Goal: Task Accomplishment & Management: Complete application form

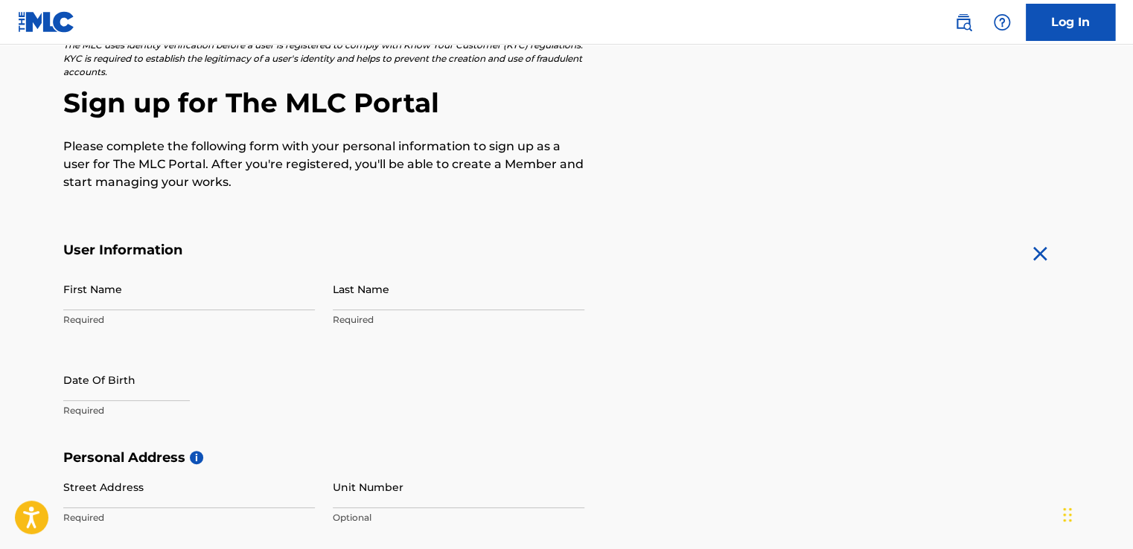
scroll to position [117, 0]
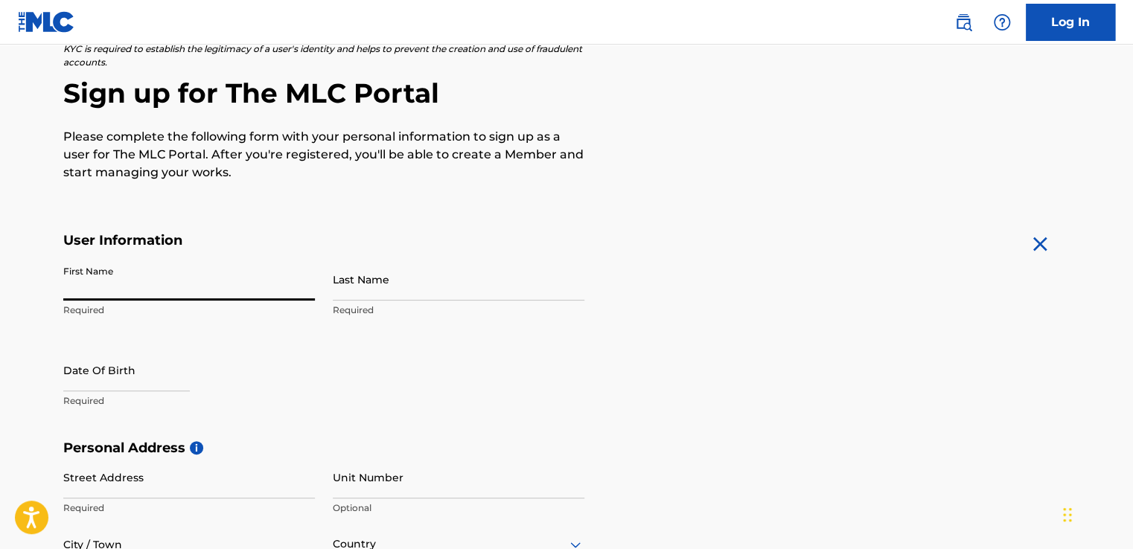
click at [146, 276] on input "First Name" at bounding box center [189, 279] width 252 height 42
click at [412, 284] on input "Last Name" at bounding box center [459, 279] width 252 height 42
click at [110, 277] on input "D" at bounding box center [189, 279] width 252 height 42
click at [112, 293] on input "DA" at bounding box center [189, 279] width 252 height 42
click at [196, 270] on input "DA" at bounding box center [189, 279] width 252 height 42
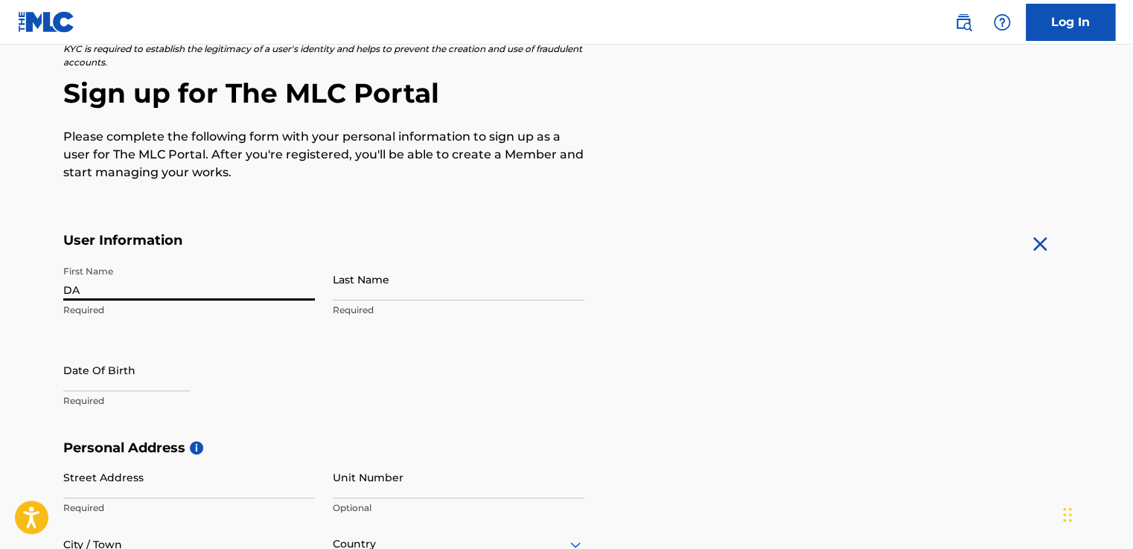
click at [188, 288] on input "DA" at bounding box center [189, 279] width 252 height 42
click at [110, 284] on input "DA" at bounding box center [189, 279] width 252 height 42
drag, startPoint x: 110, startPoint y: 284, endPoint x: 101, endPoint y: 288, distance: 9.7
click at [101, 288] on input "DA" at bounding box center [189, 279] width 252 height 42
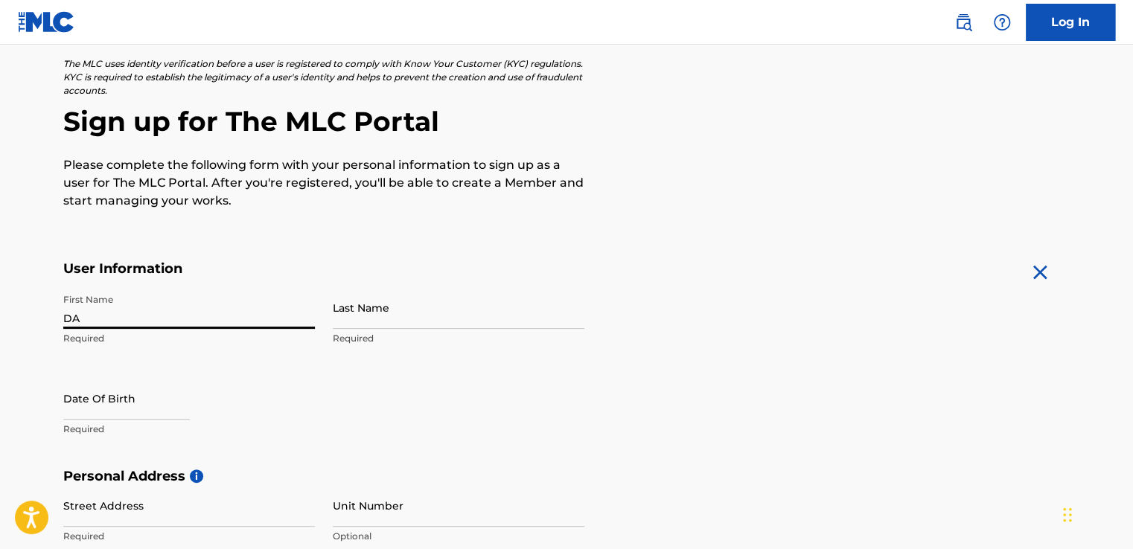
scroll to position [86, 0]
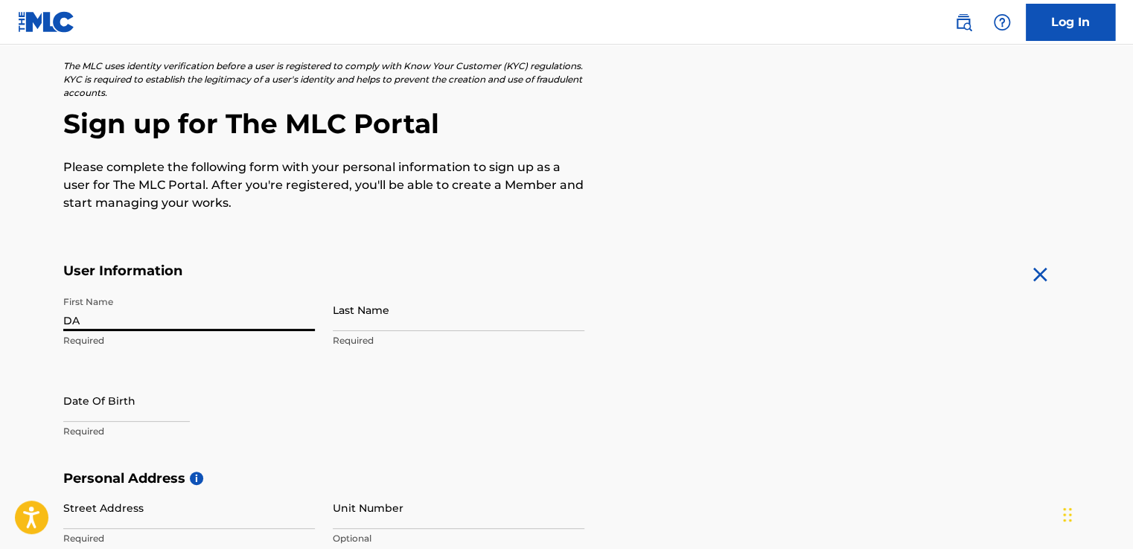
click at [95, 327] on input "DA" at bounding box center [189, 310] width 252 height 42
click at [134, 319] on input "DARWIN" at bounding box center [189, 310] width 252 height 42
type input "Darwin"
click at [424, 314] on input "Last Name" at bounding box center [459, 310] width 252 height 42
type input "[PERSON_NAME]"
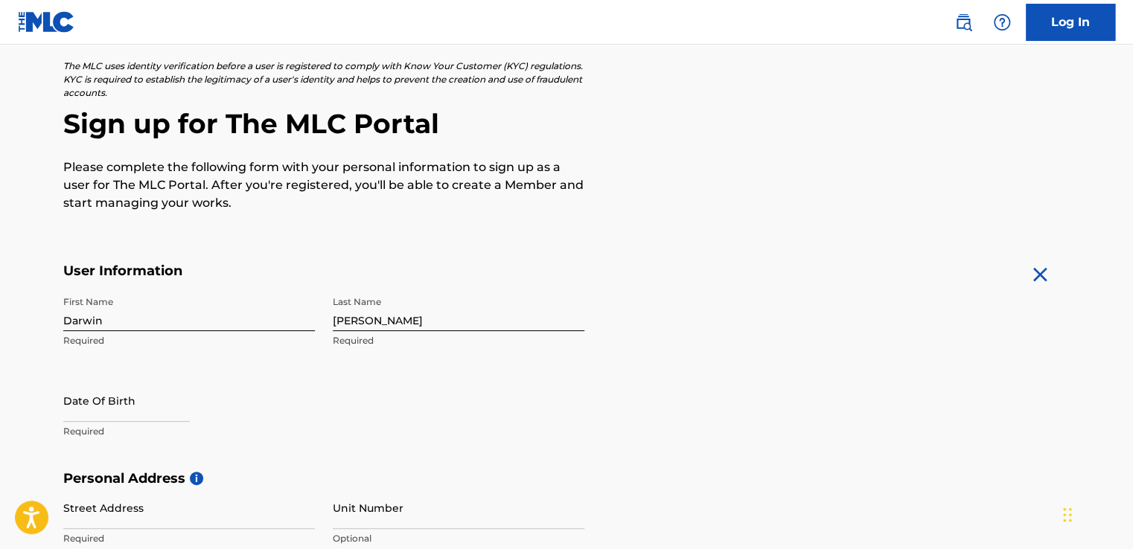
select select "8"
select select "2025"
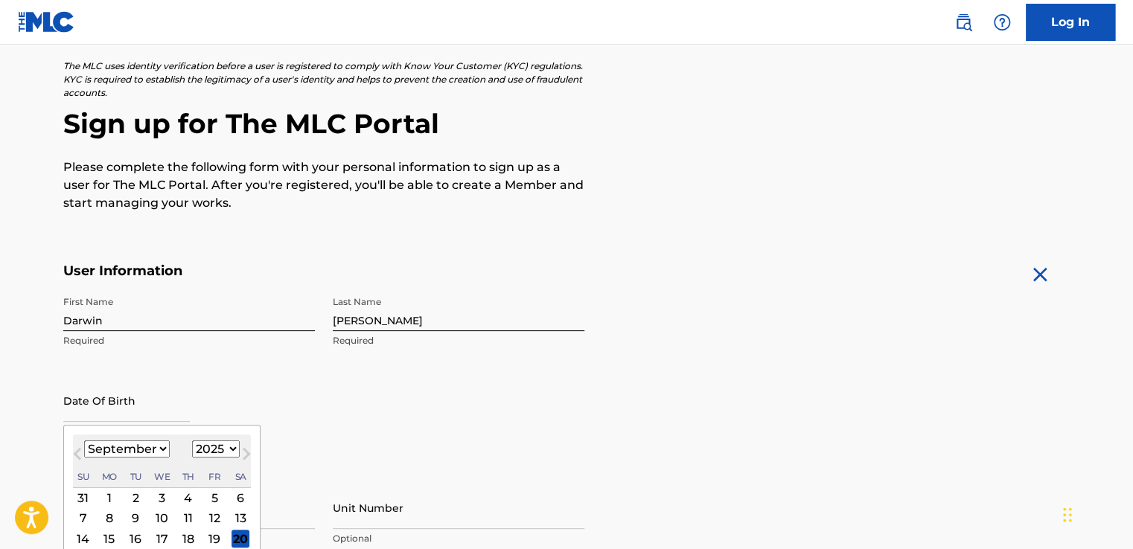
click at [122, 404] on input "text" at bounding box center [126, 401] width 127 height 42
type input "12"
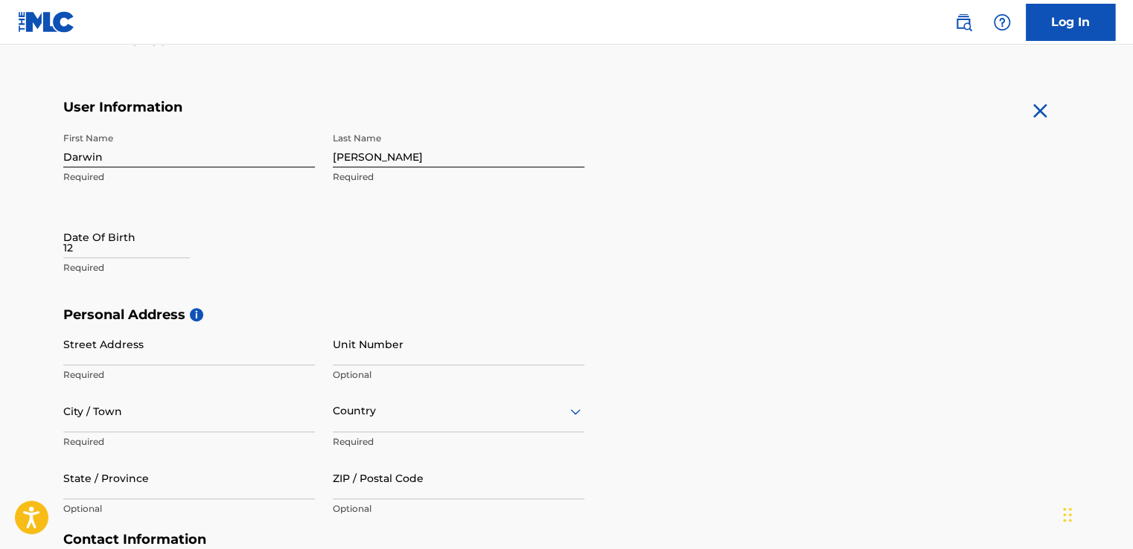
scroll to position [287, 0]
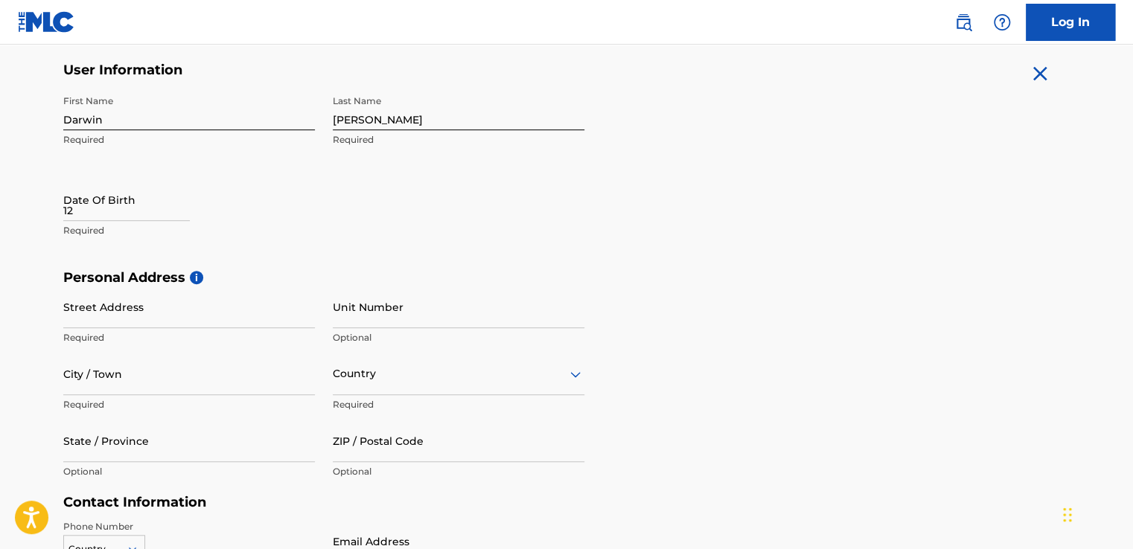
select select "8"
select select "2025"
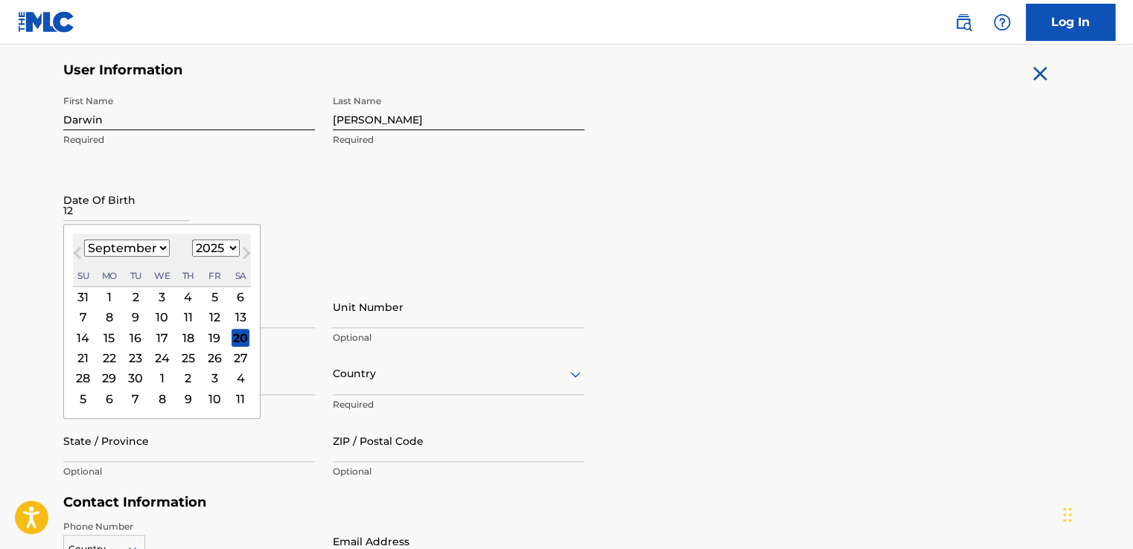
click at [125, 208] on input "12" at bounding box center [126, 200] width 127 height 42
type input "12231977"
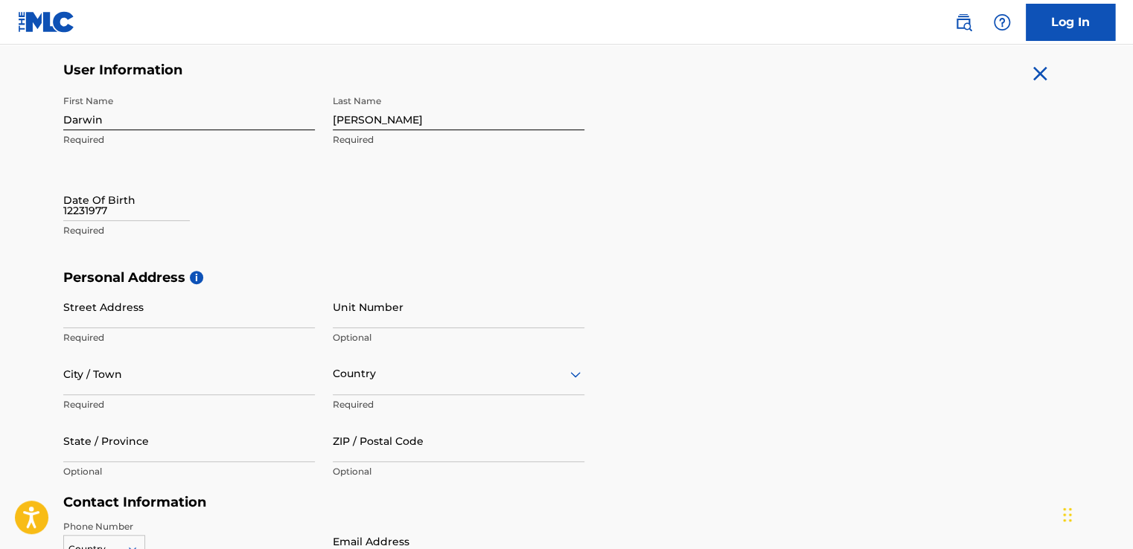
click at [281, 205] on div "Date Of Birth 12231977 Required" at bounding box center [189, 212] width 252 height 67
click at [133, 209] on input "12231977" at bounding box center [126, 200] width 127 height 42
select select "8"
select select "2025"
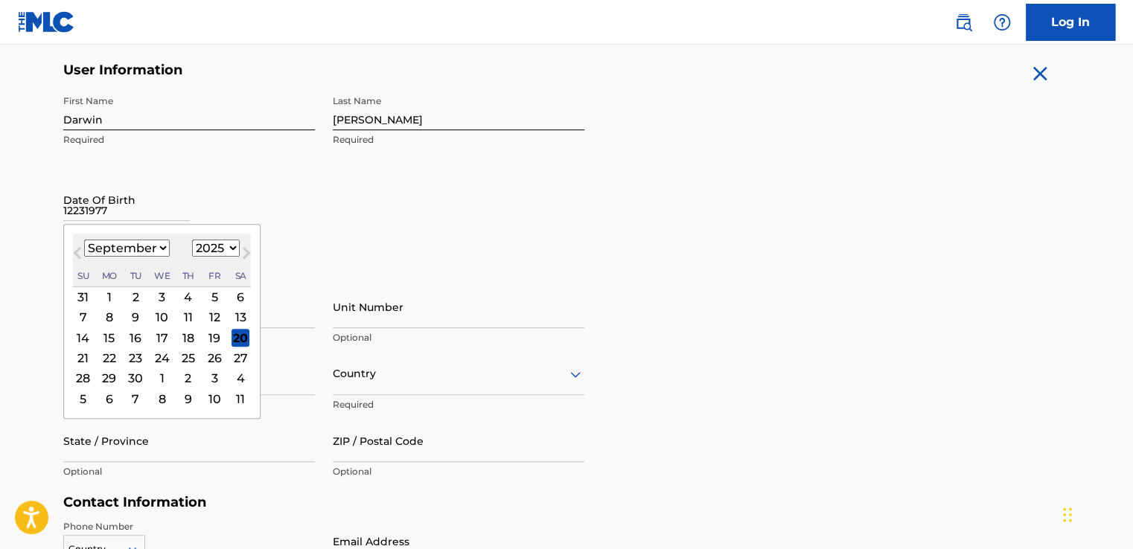
click at [160, 249] on select "January February March April May June July August September October November De…" at bounding box center [127, 248] width 86 height 17
select select "11"
click at [84, 240] on select "January February March April May June July August September October November De…" at bounding box center [127, 248] width 86 height 17
click at [137, 357] on div "23" at bounding box center [136, 358] width 18 height 18
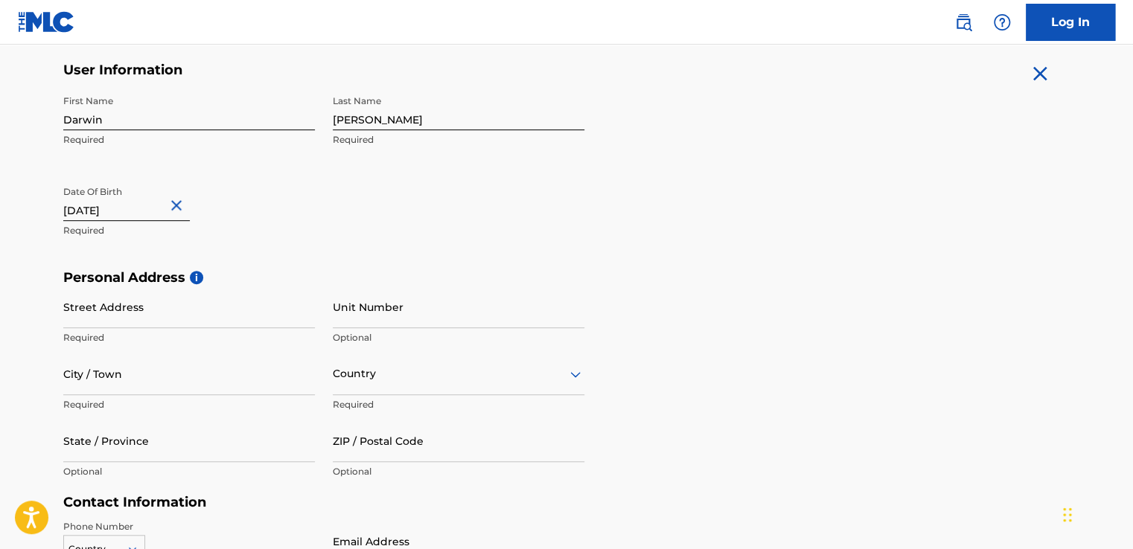
type input "[DATE]"
click at [284, 232] on p "Required" at bounding box center [189, 230] width 252 height 13
click at [217, 306] on input "Street Address" at bounding box center [189, 307] width 252 height 42
type input "[STREET_ADDRESS][PERSON_NAME]"
type input "[GEOGRAPHIC_DATA]"
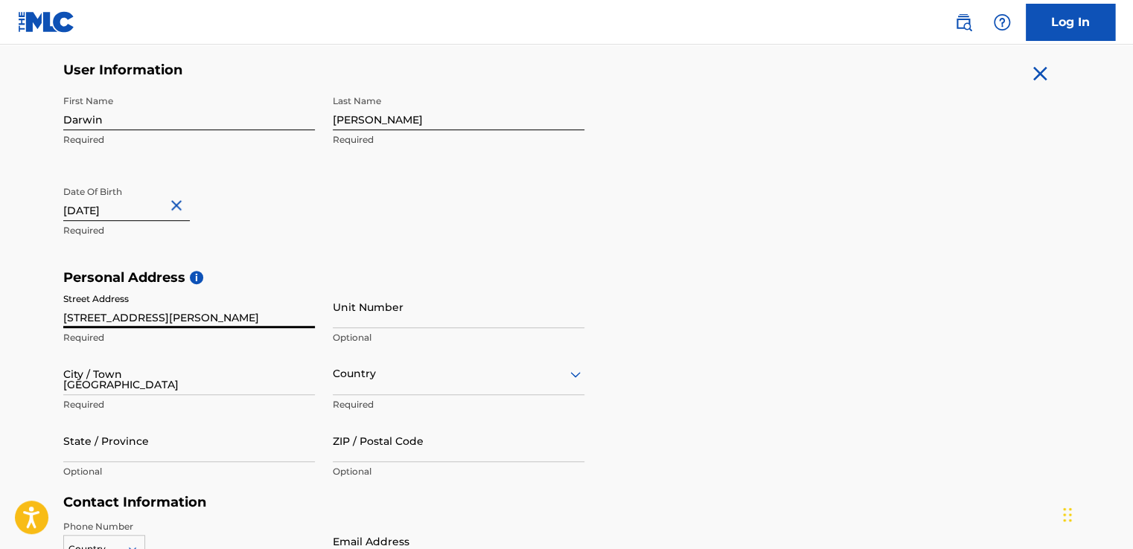
type input "[GEOGRAPHIC_DATA]"
type input "LA"
type input "70420"
type input "1"
type input "504"
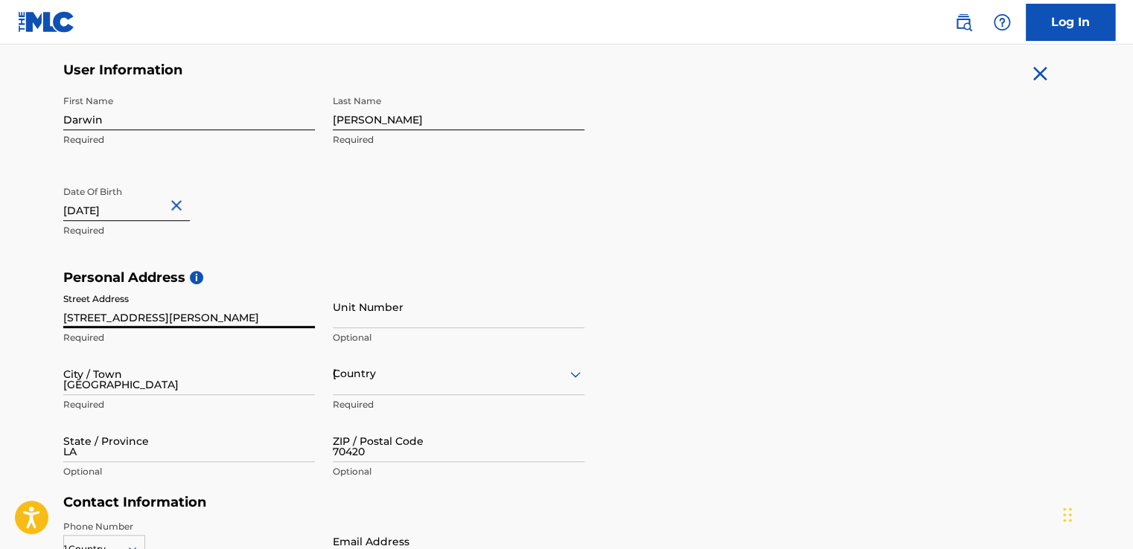
type input "6167676"
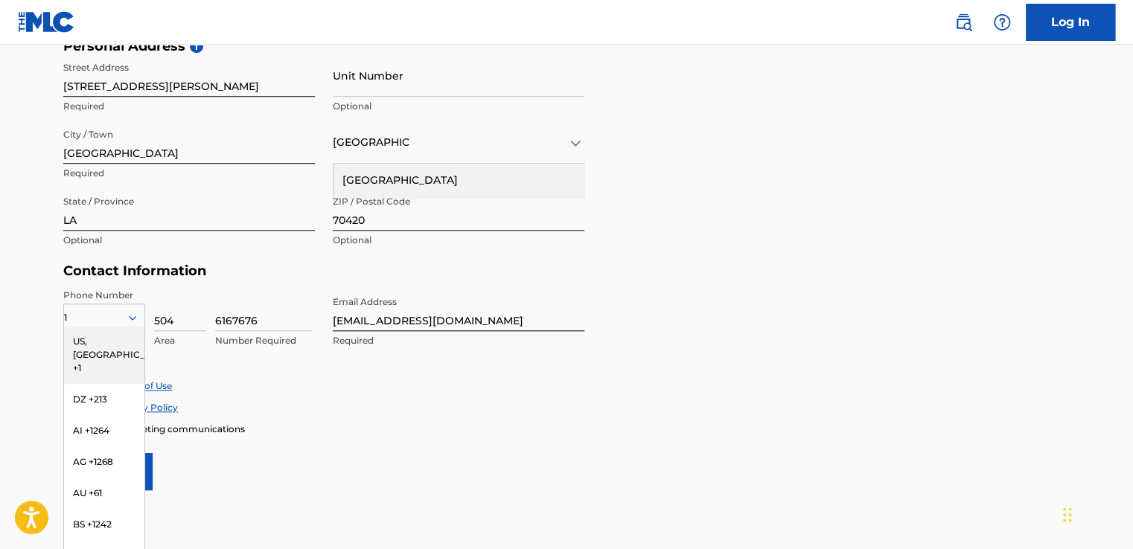
click at [730, 341] on form "User Information First Name [PERSON_NAME] Required Last Name [PERSON_NAME] Requ…" at bounding box center [566, 160] width 1007 height 660
click at [94, 340] on div "US, [GEOGRAPHIC_DATA] +1" at bounding box center [104, 355] width 80 height 58
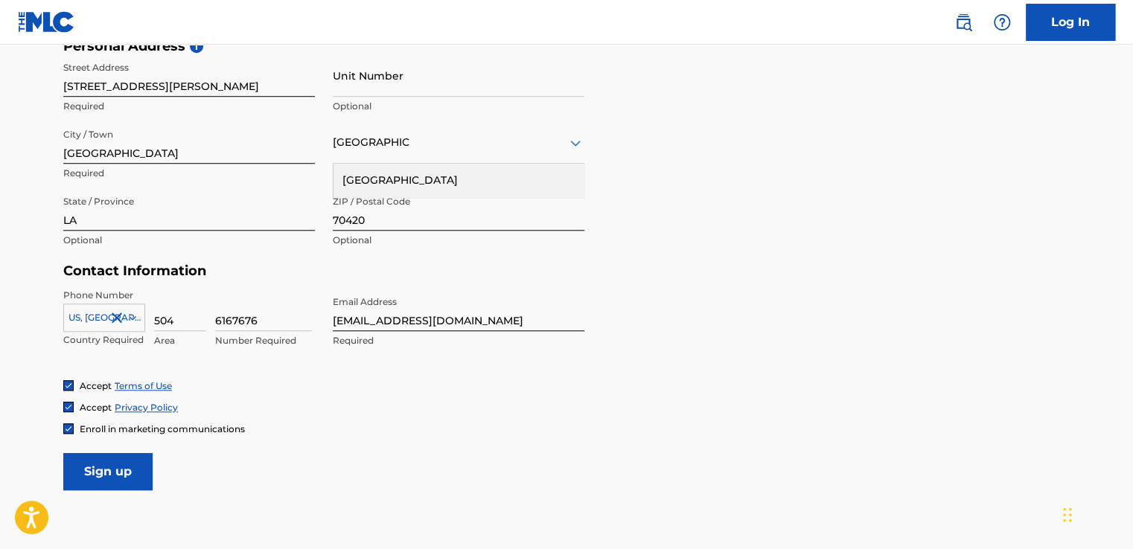
click at [769, 249] on div "Personal Address i Street Address [STREET_ADDRESS][PERSON_NAME] Required Unit N…" at bounding box center [566, 151] width 1007 height 226
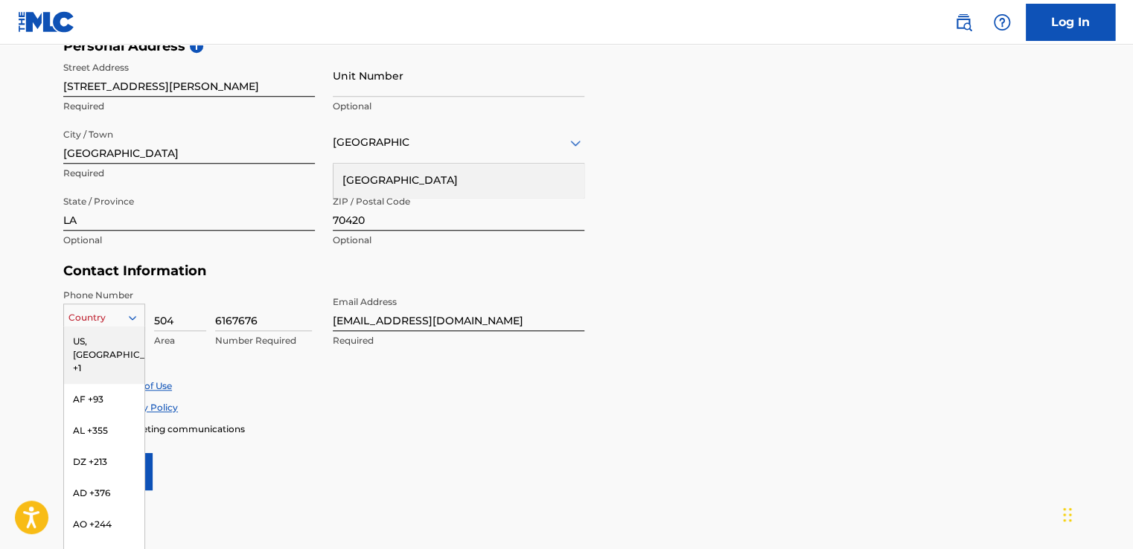
click at [133, 317] on icon at bounding box center [132, 318] width 7 height 4
click at [79, 340] on div "US, [GEOGRAPHIC_DATA] +1" at bounding box center [104, 355] width 80 height 58
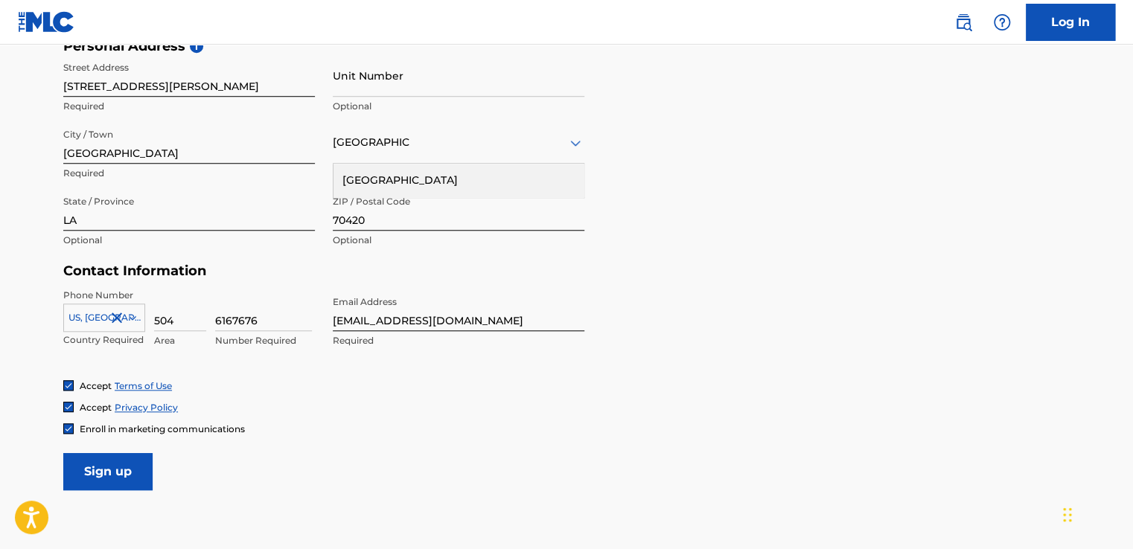
click at [920, 289] on form "User Information First Name [PERSON_NAME] Required Last Name [PERSON_NAME] Requ…" at bounding box center [566, 160] width 1007 height 660
click at [506, 315] on input "[EMAIL_ADDRESS][DOMAIN_NAME]" at bounding box center [459, 310] width 252 height 42
type input "d"
click at [262, 315] on input "6167676" at bounding box center [263, 310] width 97 height 42
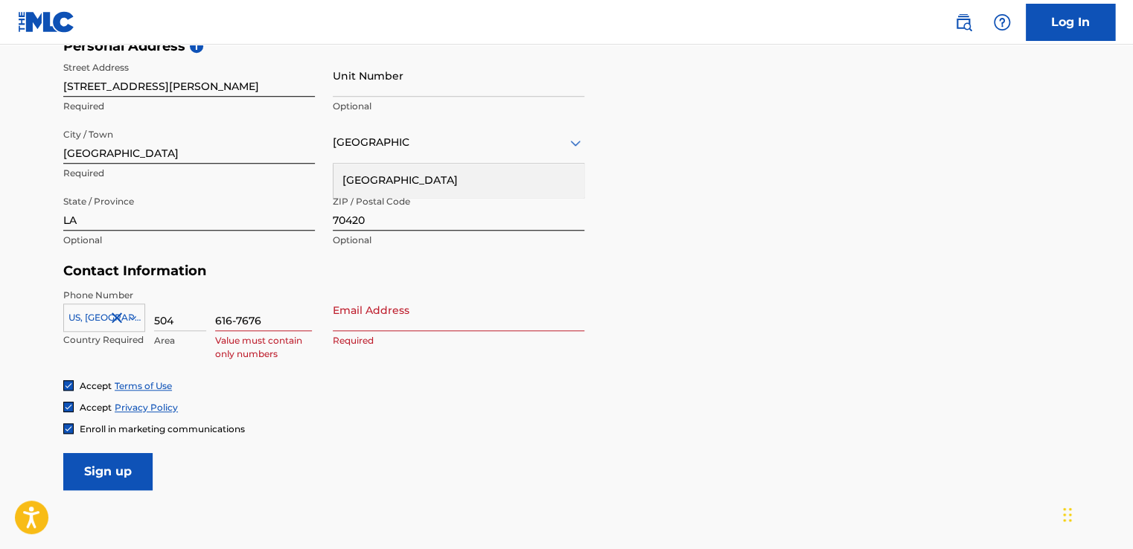
click at [362, 409] on div "Accept Privacy Policy" at bounding box center [566, 407] width 1007 height 13
click at [274, 320] on input "616-7676" at bounding box center [263, 310] width 97 height 42
type input "6167676"
type input "1"
type input "[EMAIL_ADDRESS][DOMAIN_NAME]"
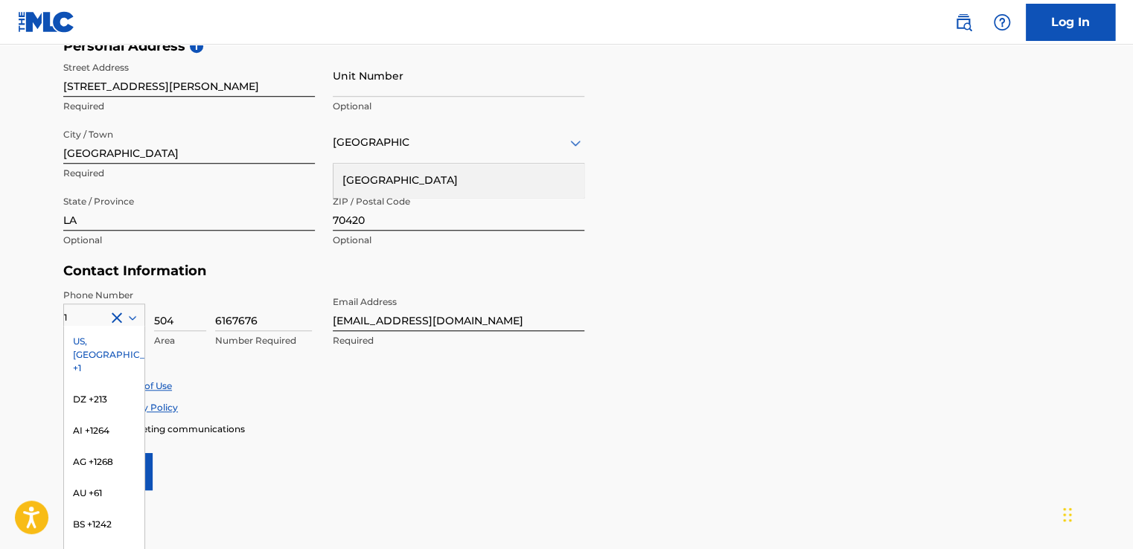
click at [95, 341] on div "US, [GEOGRAPHIC_DATA] +1" at bounding box center [104, 355] width 80 height 58
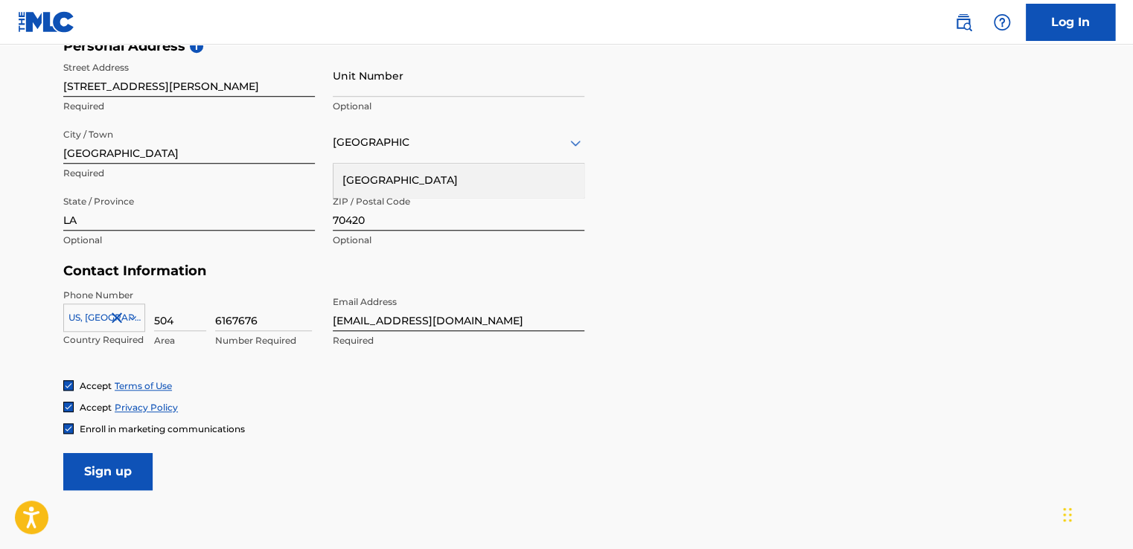
click at [498, 317] on input "[EMAIL_ADDRESS][DOMAIN_NAME]" at bounding box center [459, 310] width 252 height 42
type input "[EMAIL_ADDRESS][DOMAIN_NAME]"
type input "1"
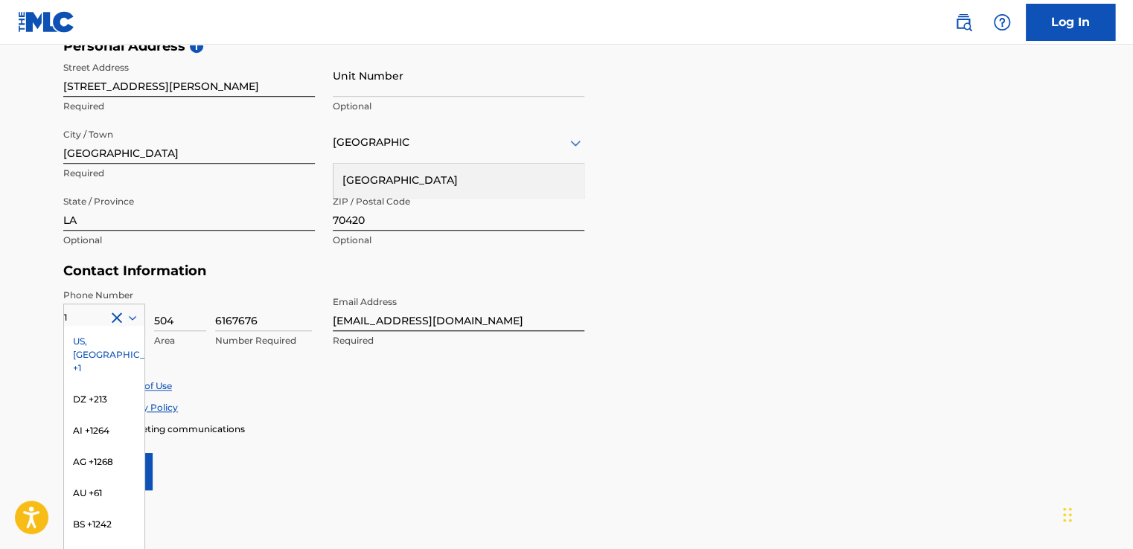
click at [89, 342] on div "US, [GEOGRAPHIC_DATA] +1" at bounding box center [104, 355] width 80 height 58
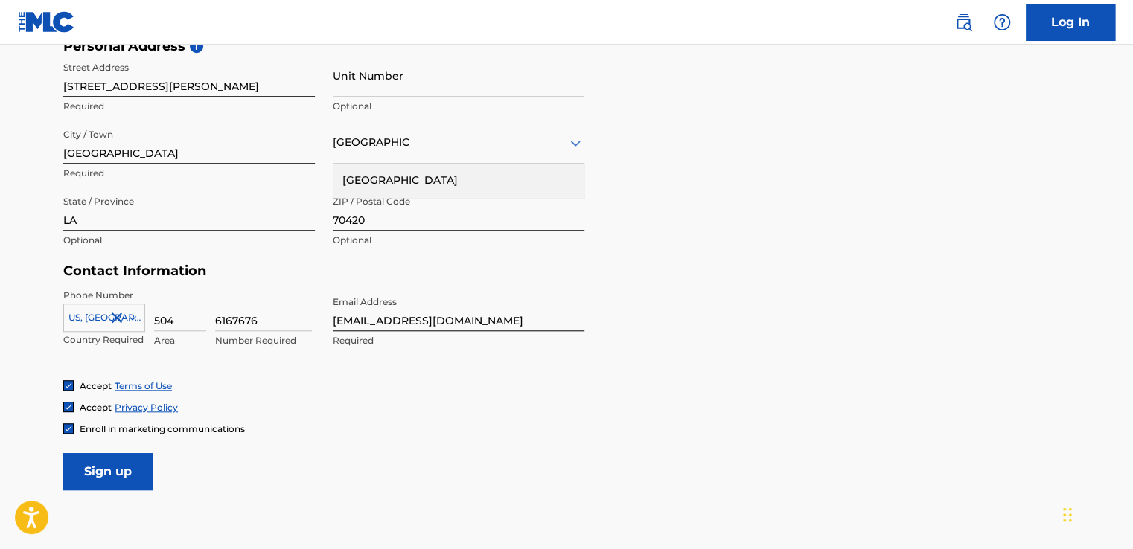
click at [893, 354] on form "User Information First Name [PERSON_NAME] Required Last Name [PERSON_NAME] Requ…" at bounding box center [566, 160] width 1007 height 660
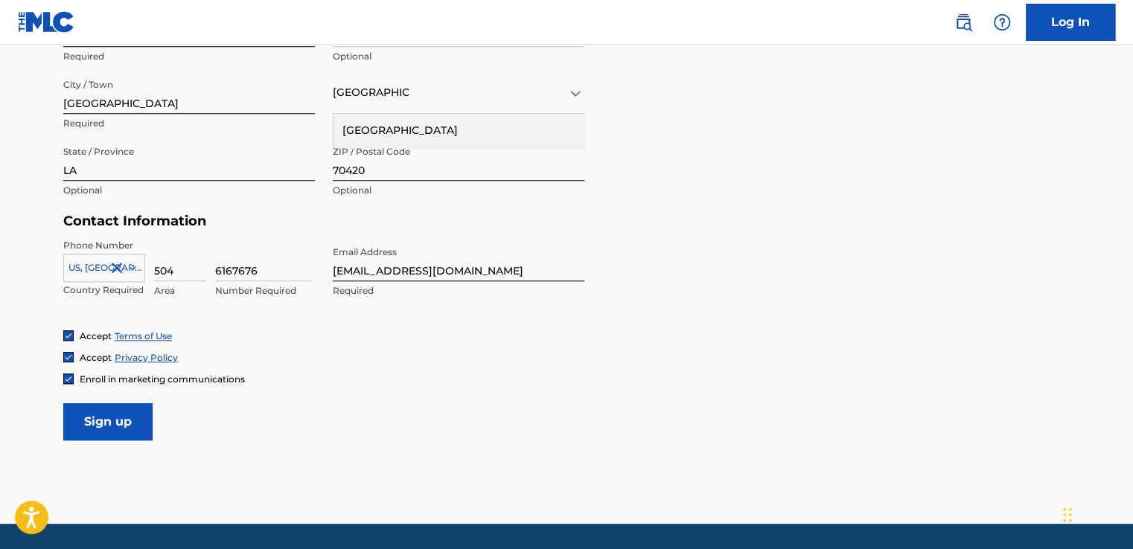
scroll to position [613, 0]
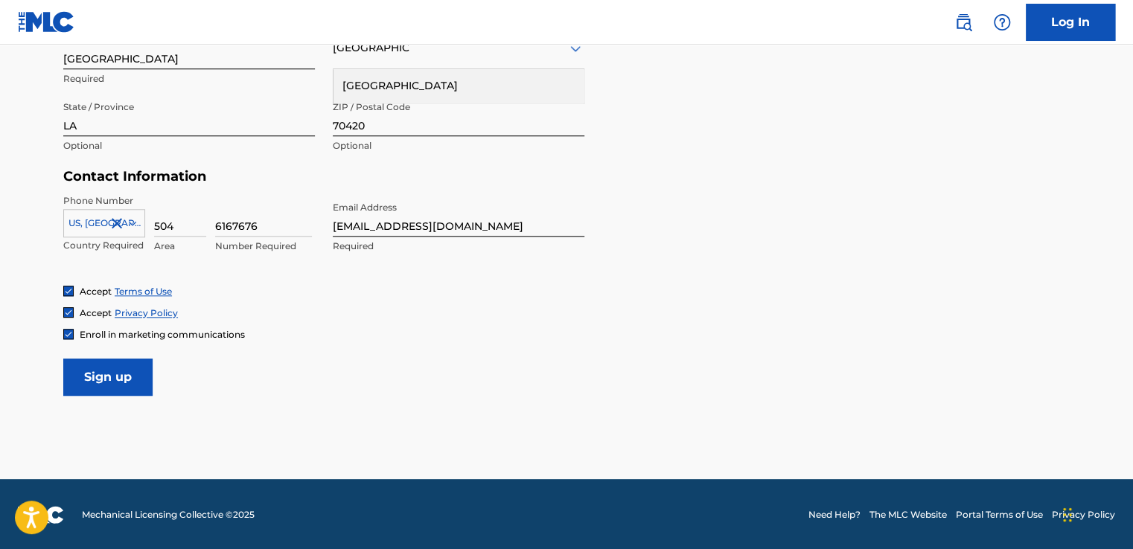
click at [106, 377] on input "Sign up" at bounding box center [107, 377] width 89 height 37
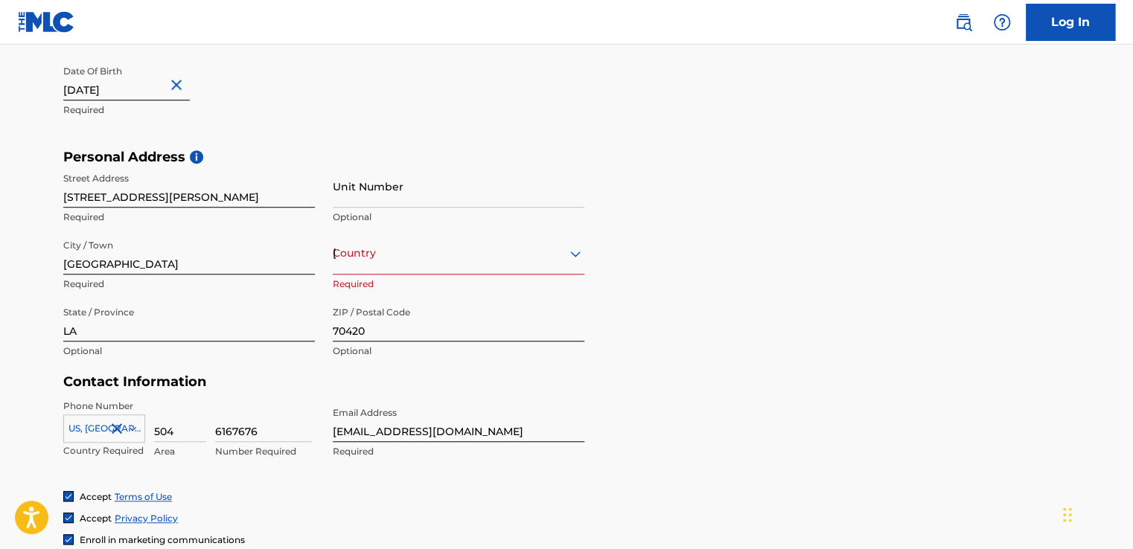
scroll to position [407, 0]
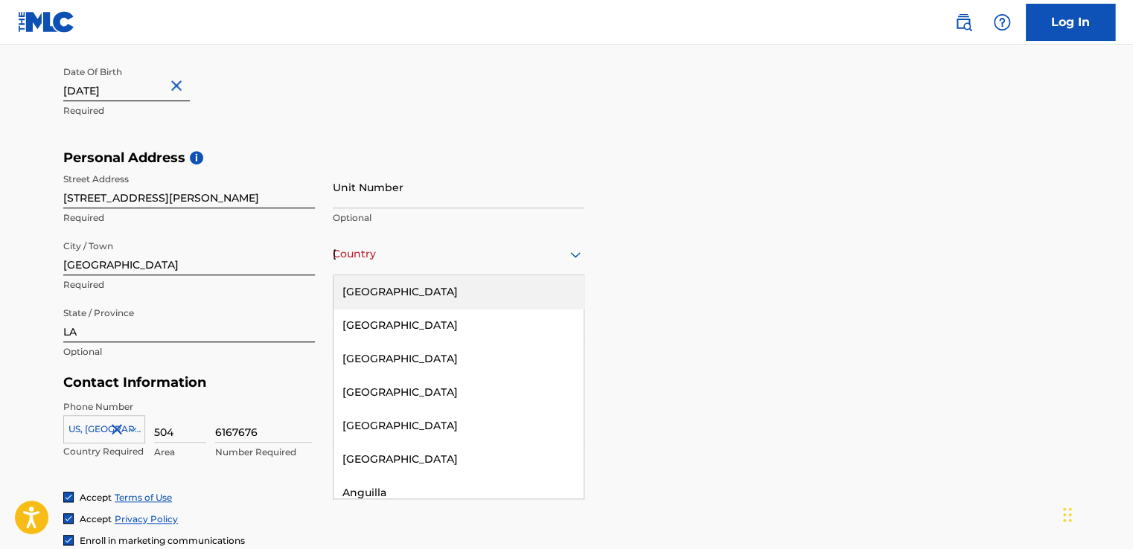
click at [573, 252] on icon at bounding box center [576, 255] width 18 height 18
click at [405, 294] on div "[GEOGRAPHIC_DATA]" at bounding box center [459, 292] width 250 height 34
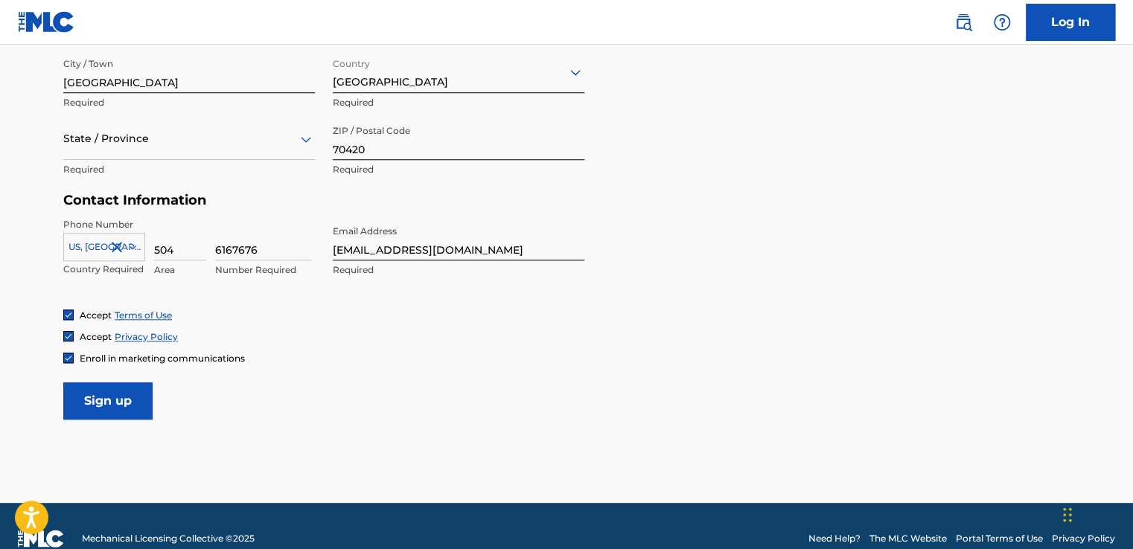
scroll to position [613, 0]
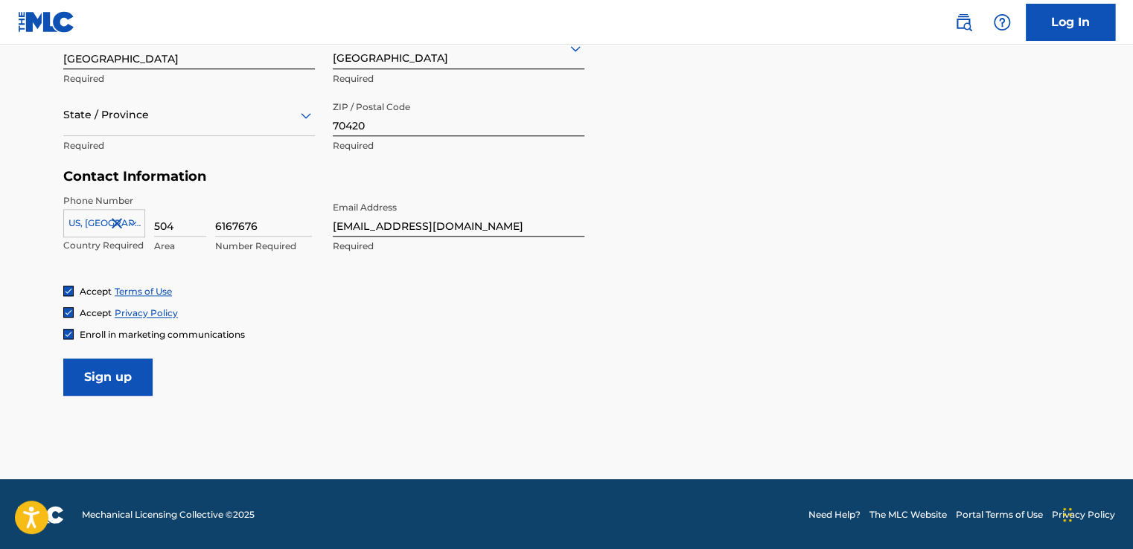
click at [124, 374] on input "Sign up" at bounding box center [107, 377] width 89 height 37
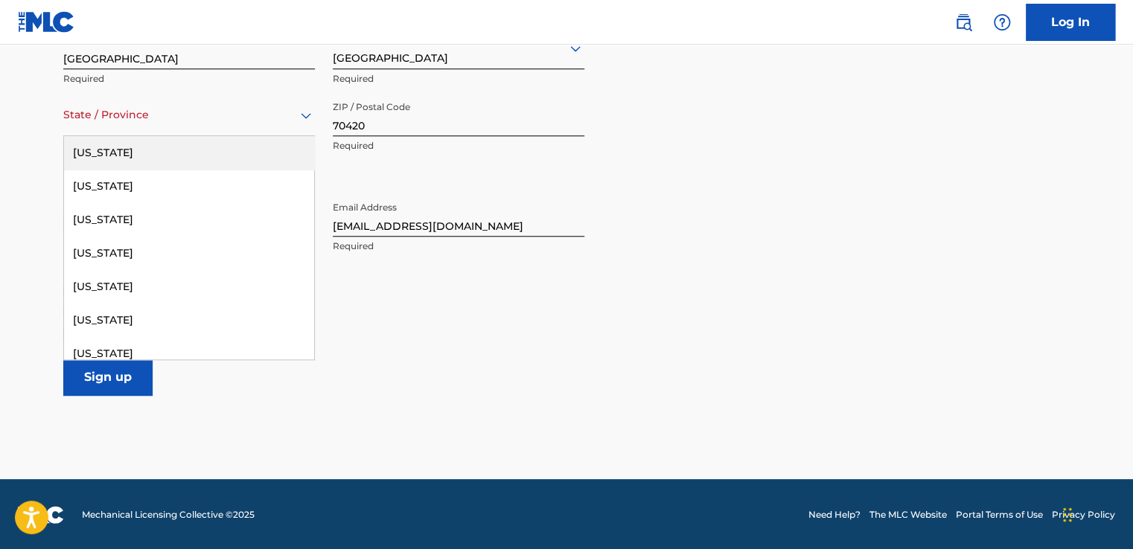
click at [310, 113] on icon at bounding box center [306, 115] width 10 height 6
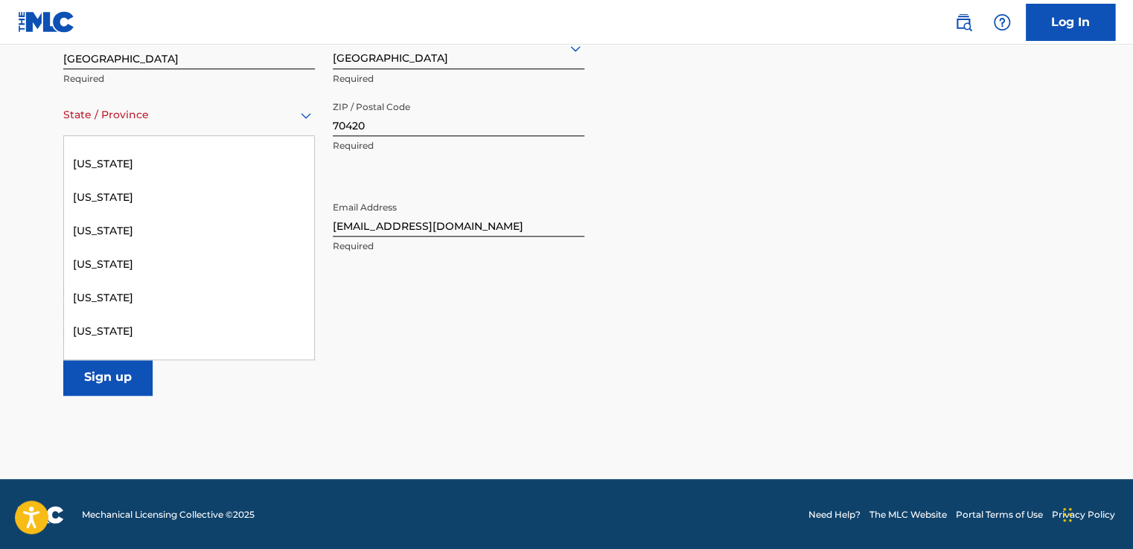
scroll to position [506, 0]
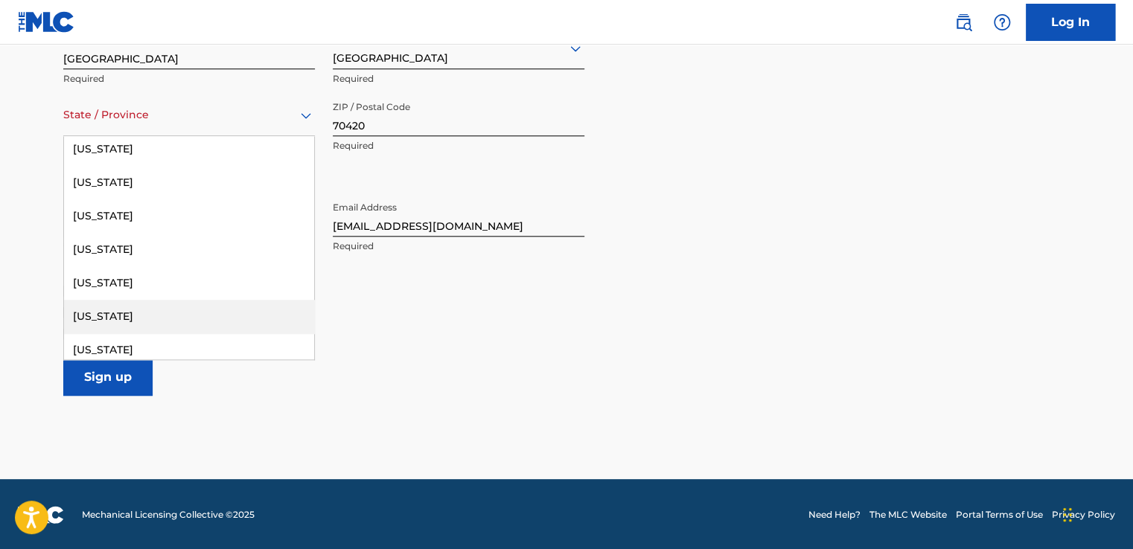
click at [117, 323] on div "[US_STATE]" at bounding box center [189, 317] width 250 height 34
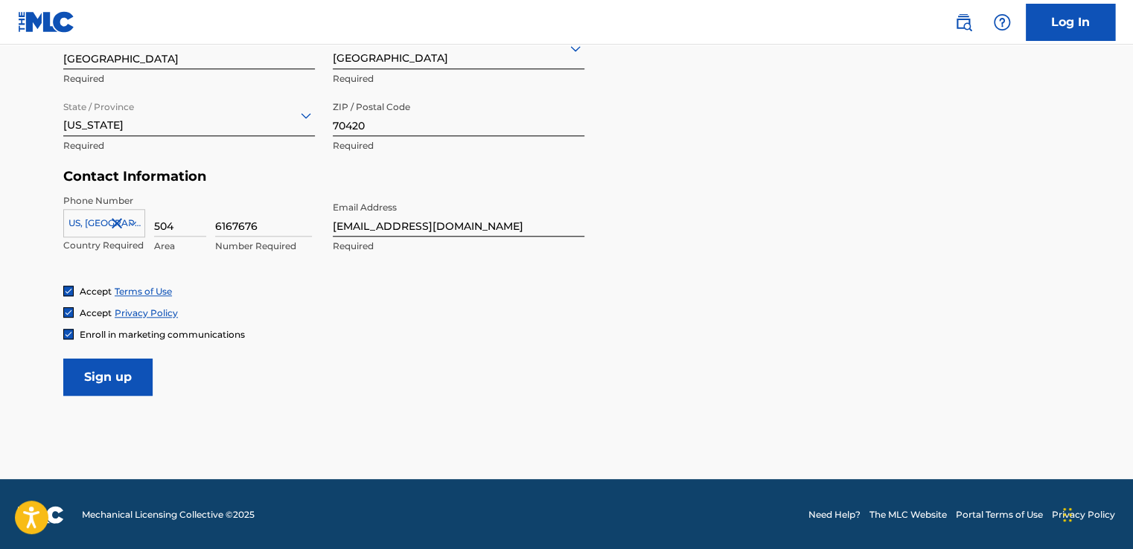
click at [115, 368] on input "Sign up" at bounding box center [107, 377] width 89 height 37
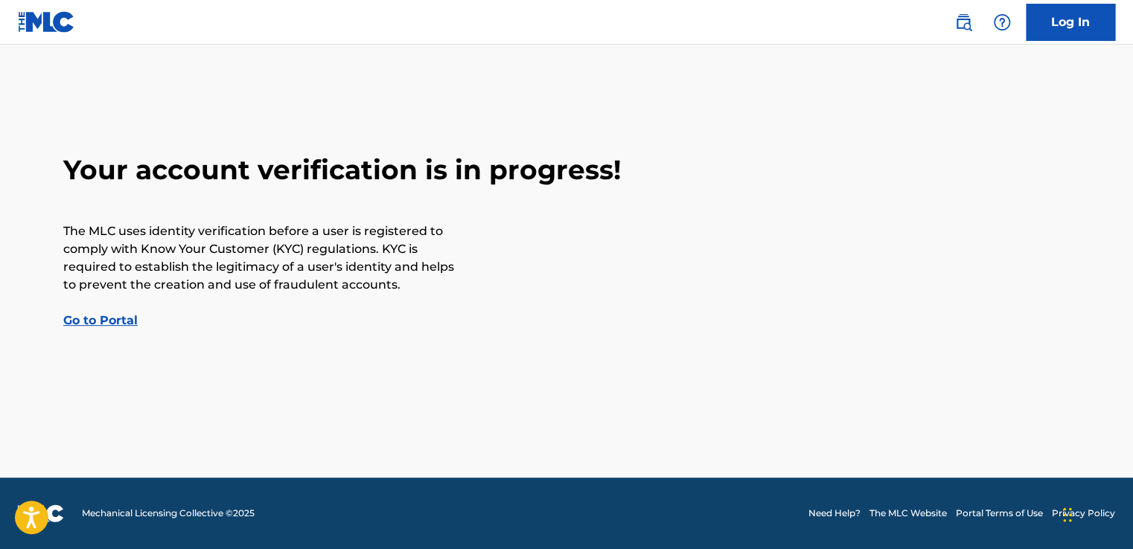
click at [91, 327] on link "Go to Portal" at bounding box center [100, 320] width 74 height 14
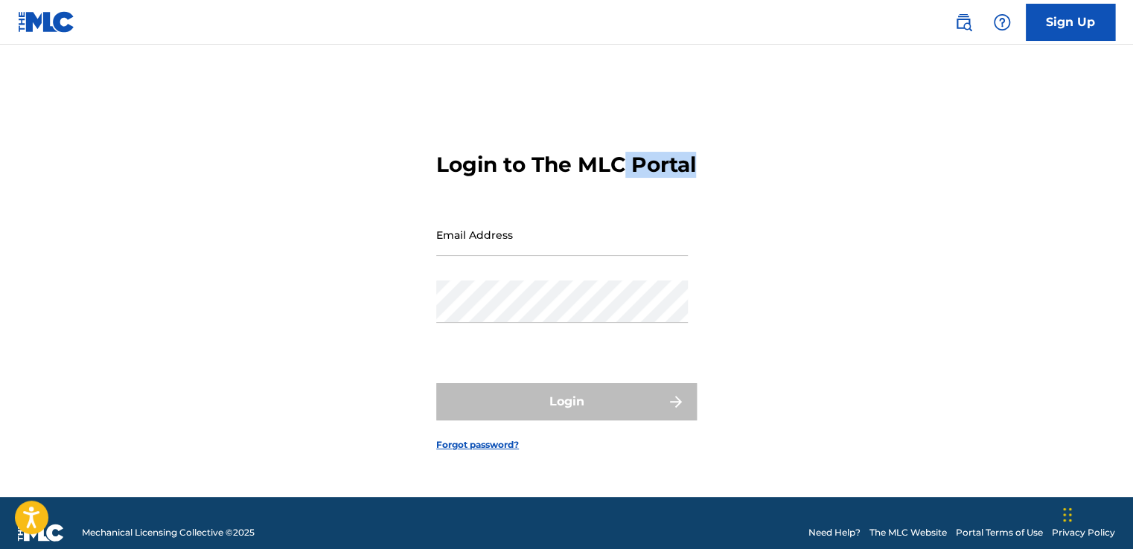
drag, startPoint x: 1132, startPoint y: 133, endPoint x: 1140, endPoint y: 250, distance: 117.9
click at [1132, 250] on html "Accessibility Screen-Reader Guide, Feedback, and Issue Reporting | New window C…" at bounding box center [566, 274] width 1133 height 549
drag, startPoint x: 1137, startPoint y: 250, endPoint x: 1087, endPoint y: 91, distance: 167.0
click at [1087, 91] on div "Login to The MLC Portal Email Address Password Login Forgot password?" at bounding box center [566, 289] width 1042 height 415
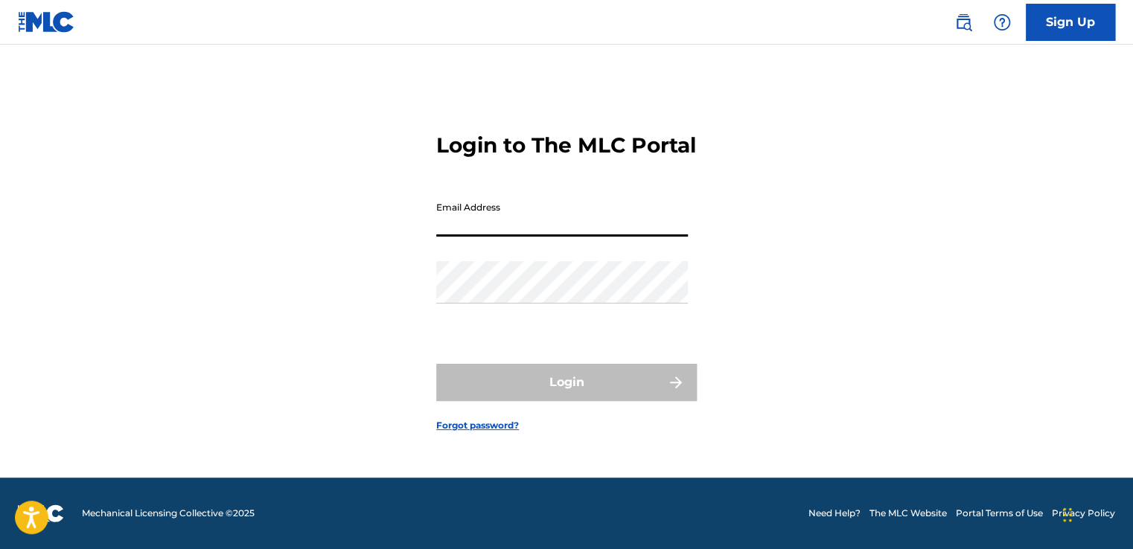
click at [531, 217] on input "Email Address" at bounding box center [562, 215] width 252 height 42
click at [814, 195] on div "Login to The MLC Portal Email Address Password Login Forgot password?" at bounding box center [566, 270] width 1042 height 415
click at [1069, 10] on link "Sign Up" at bounding box center [1070, 22] width 89 height 37
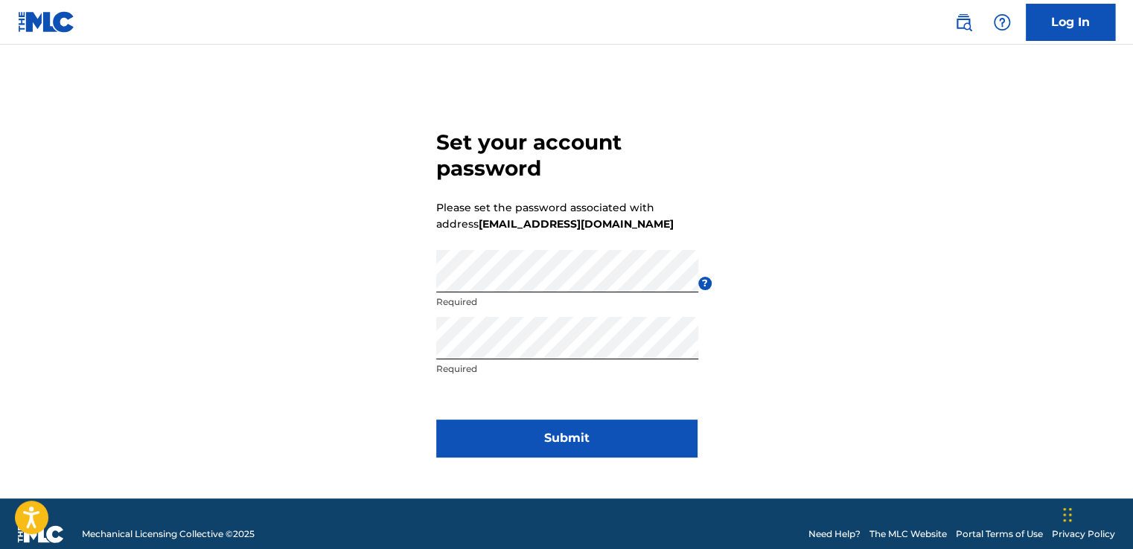
click at [551, 439] on button "Submit" at bounding box center [566, 438] width 261 height 37
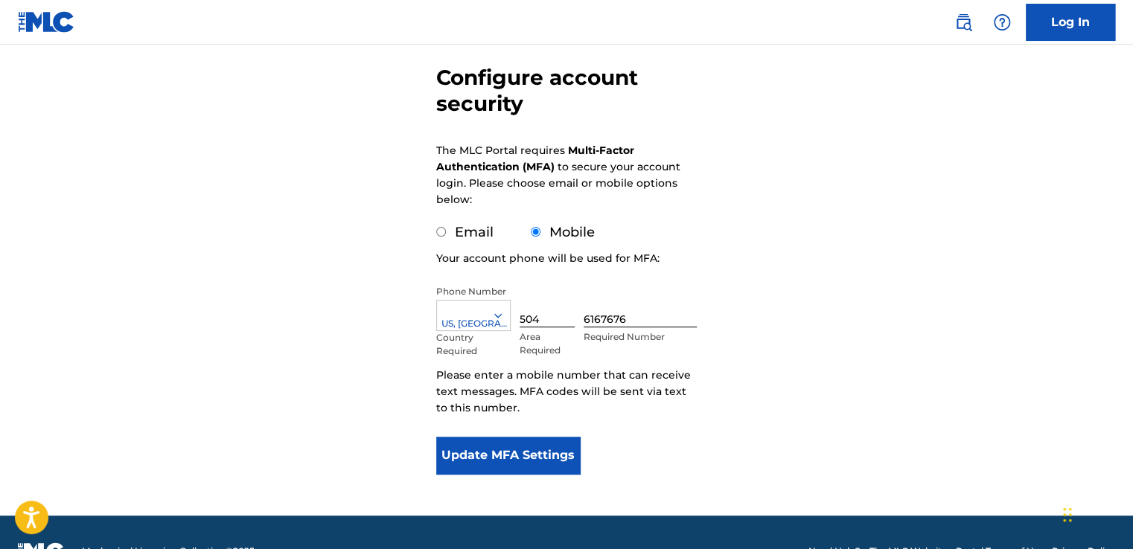
scroll to position [133, 0]
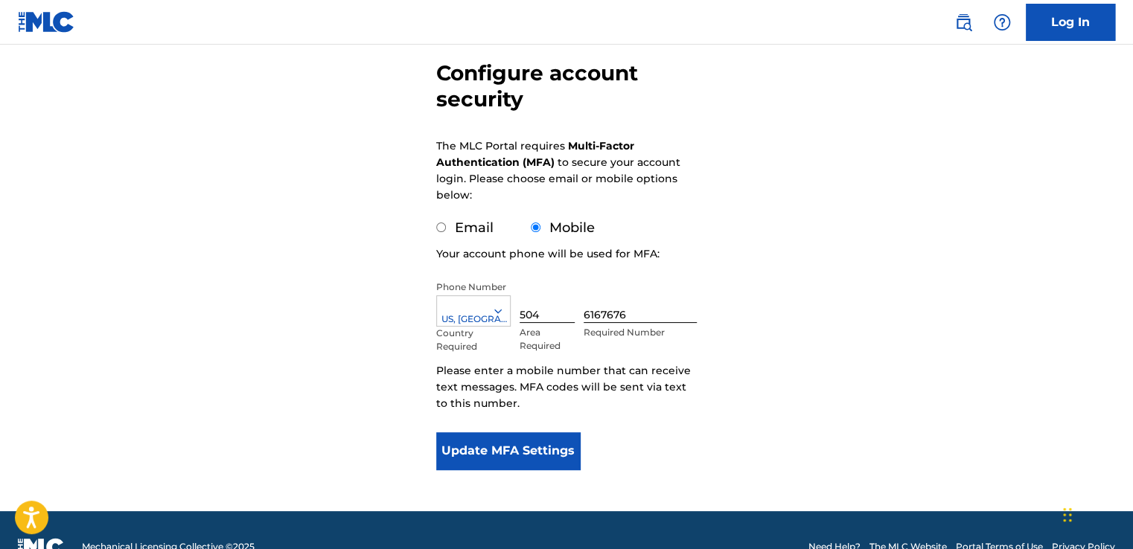
click at [496, 448] on button "Update MFA Settings" at bounding box center [508, 451] width 144 height 37
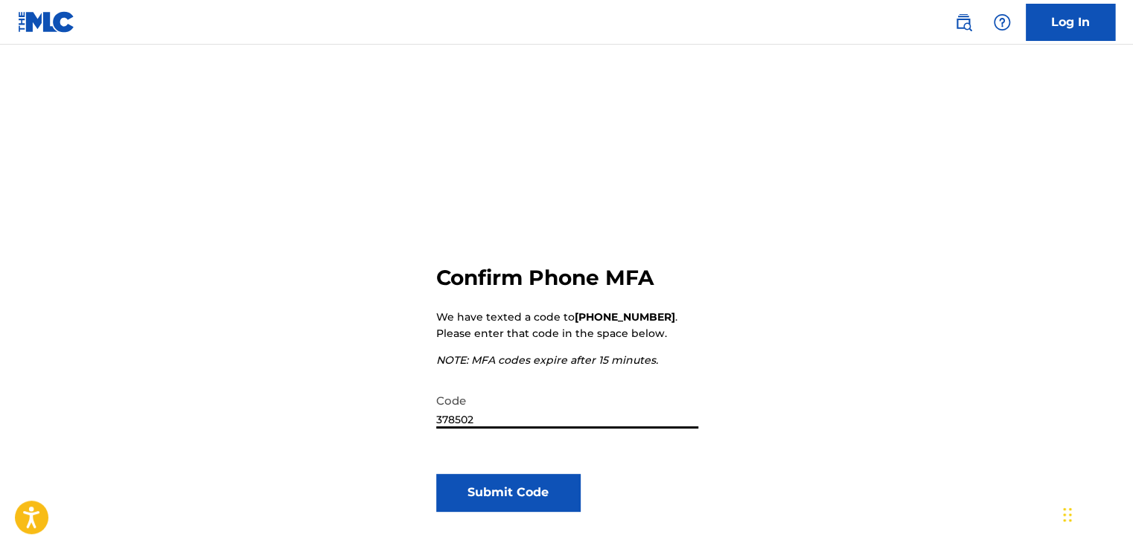
type input "378502"
click at [485, 495] on button "Submit Code" at bounding box center [508, 492] width 144 height 37
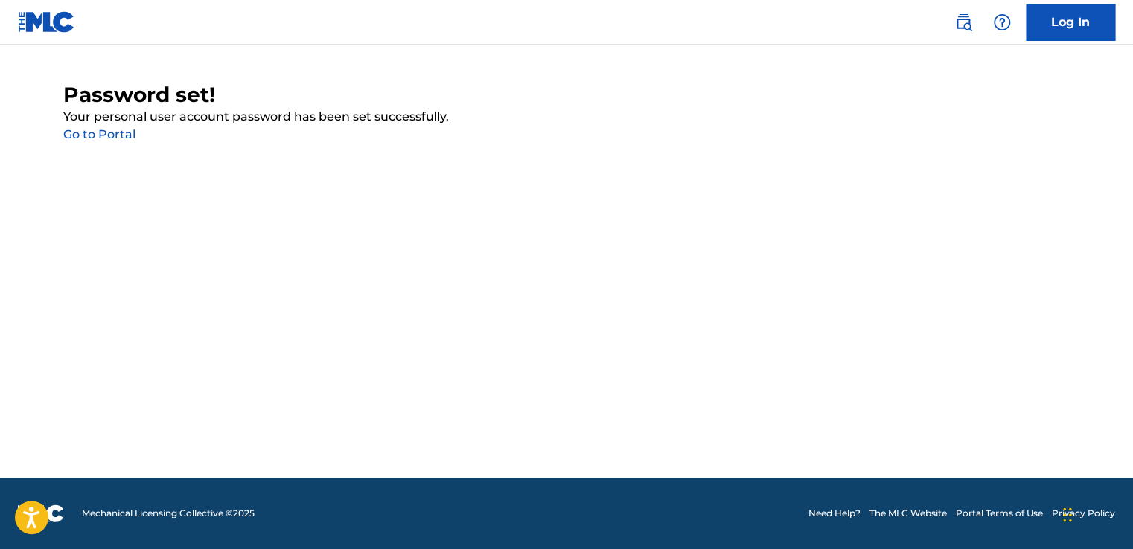
click at [99, 133] on link "Go to Portal" at bounding box center [99, 134] width 72 height 14
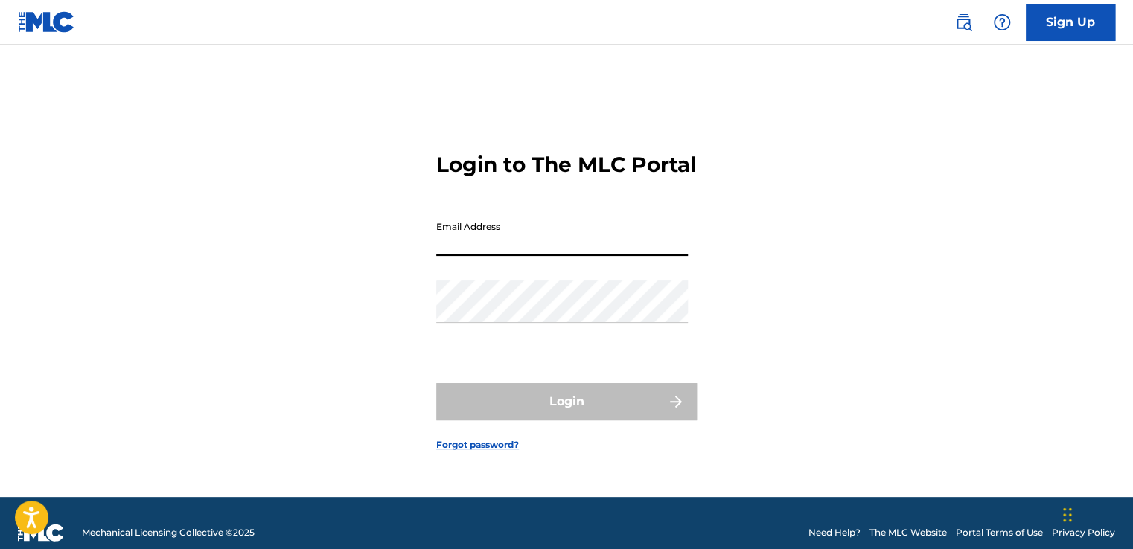
click at [561, 255] on input "Email Address" at bounding box center [562, 235] width 252 height 42
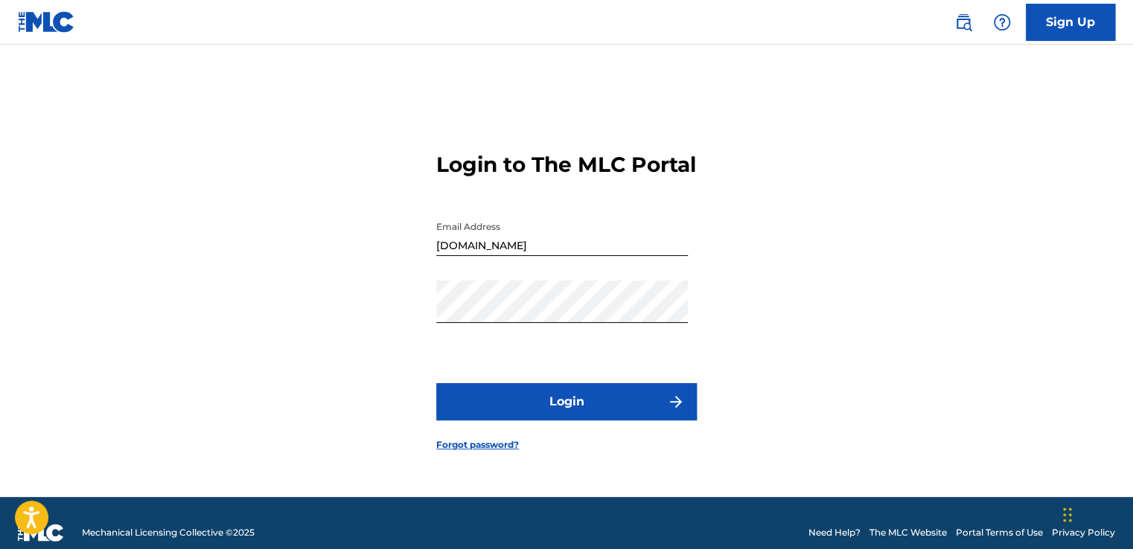
click at [548, 421] on button "Login" at bounding box center [566, 401] width 261 height 37
click at [608, 255] on input "darwindavincimusicgmail.com" at bounding box center [562, 235] width 252 height 42
type input "[EMAIL_ADDRESS][DOMAIN_NAME]"
click at [561, 410] on button "Login" at bounding box center [566, 401] width 261 height 37
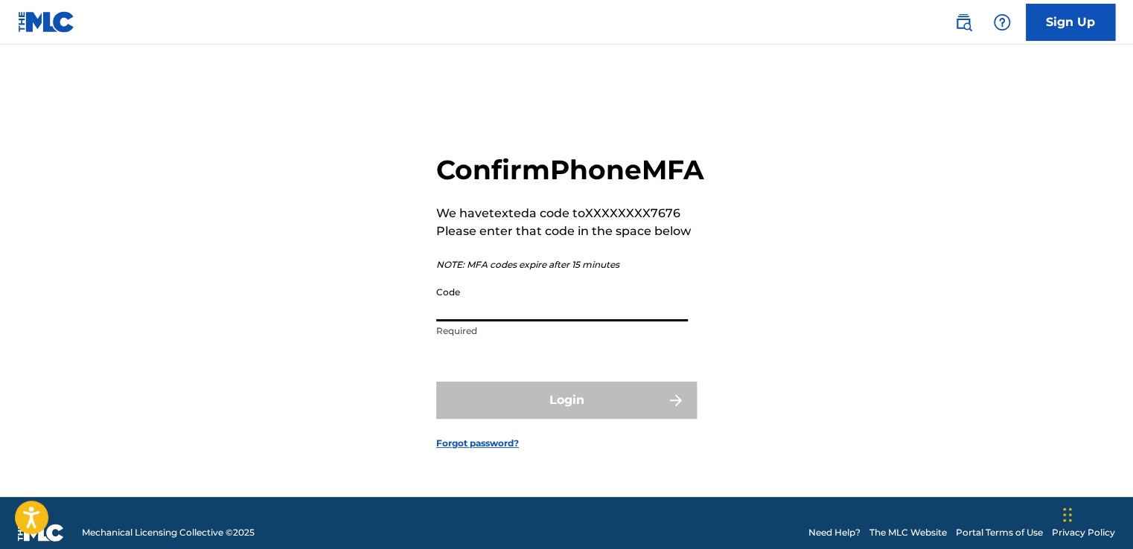
click at [533, 322] on input "Code" at bounding box center [562, 300] width 252 height 42
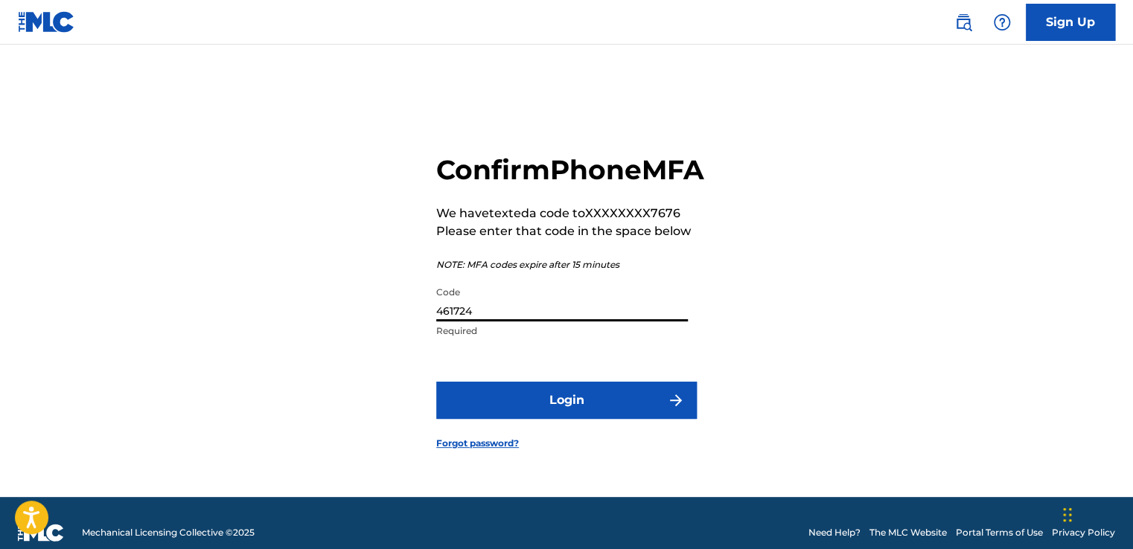
type input "461724"
click at [564, 418] on button "Login" at bounding box center [566, 400] width 261 height 37
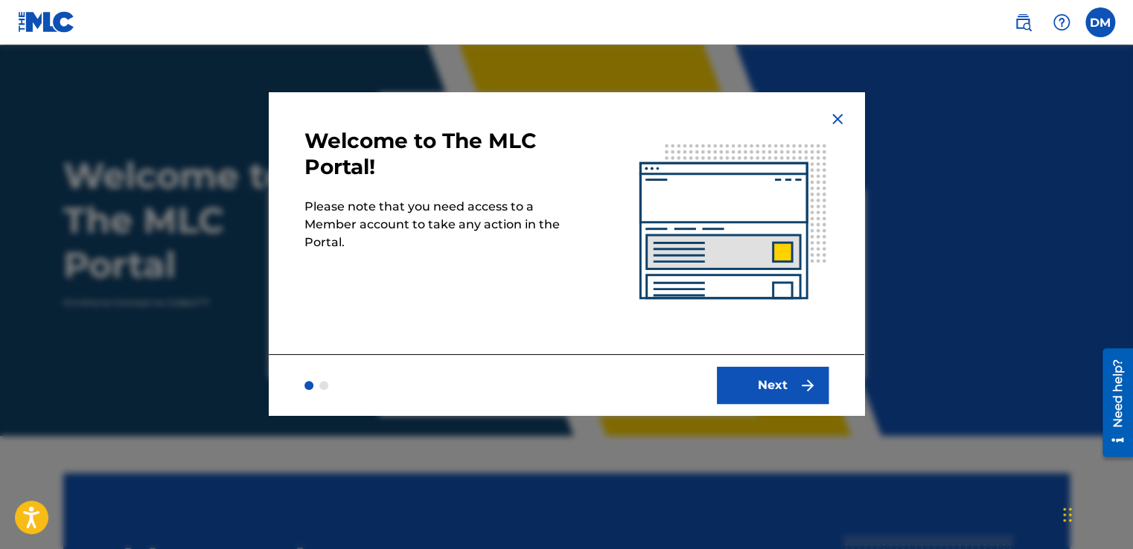
click at [774, 377] on button "Next" at bounding box center [773, 385] width 112 height 37
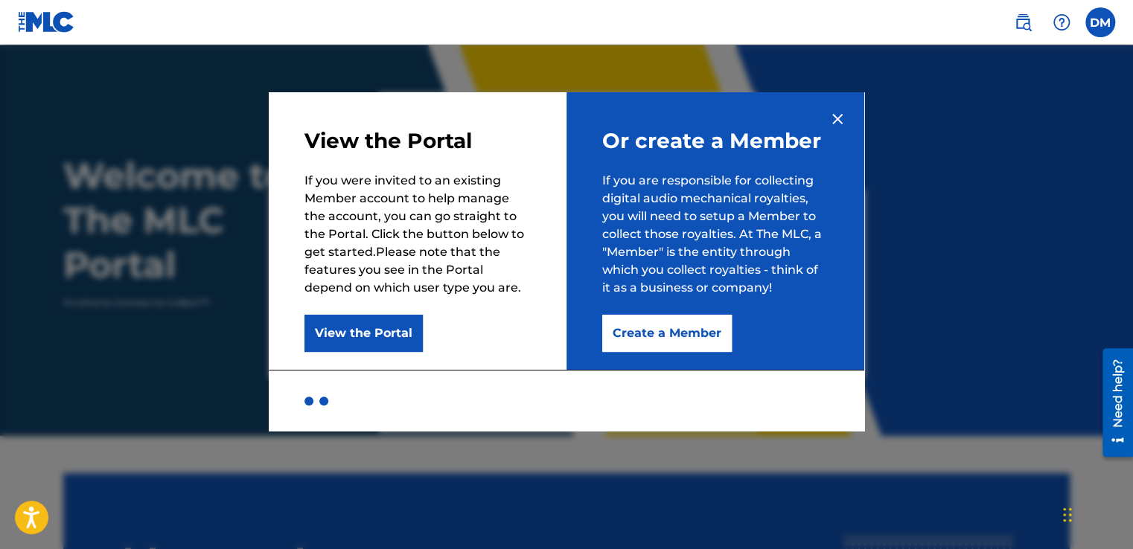
click at [666, 336] on button "Create a Member" at bounding box center [667, 333] width 130 height 37
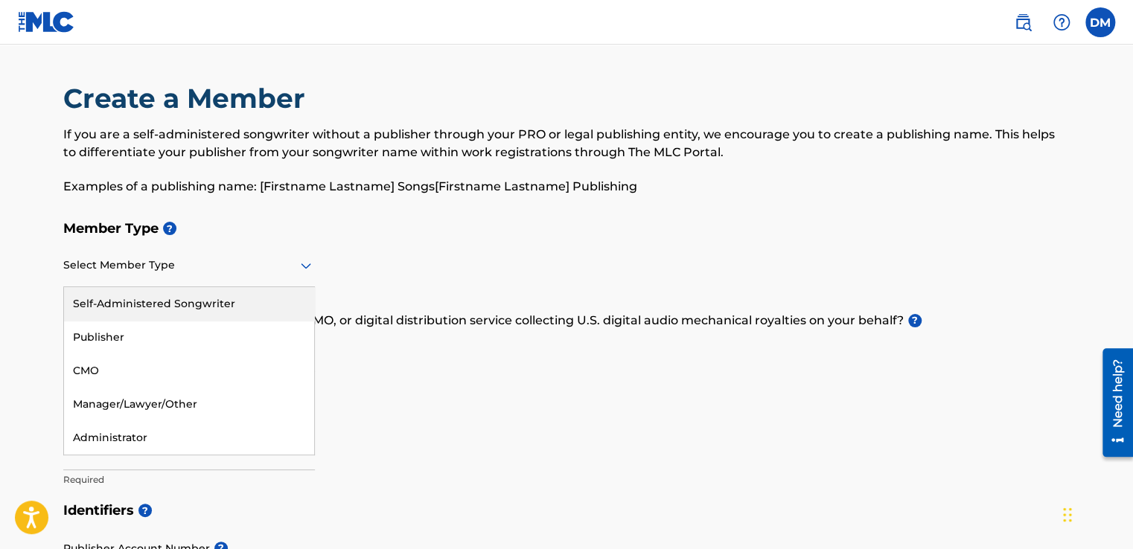
click at [307, 270] on icon at bounding box center [306, 266] width 18 height 18
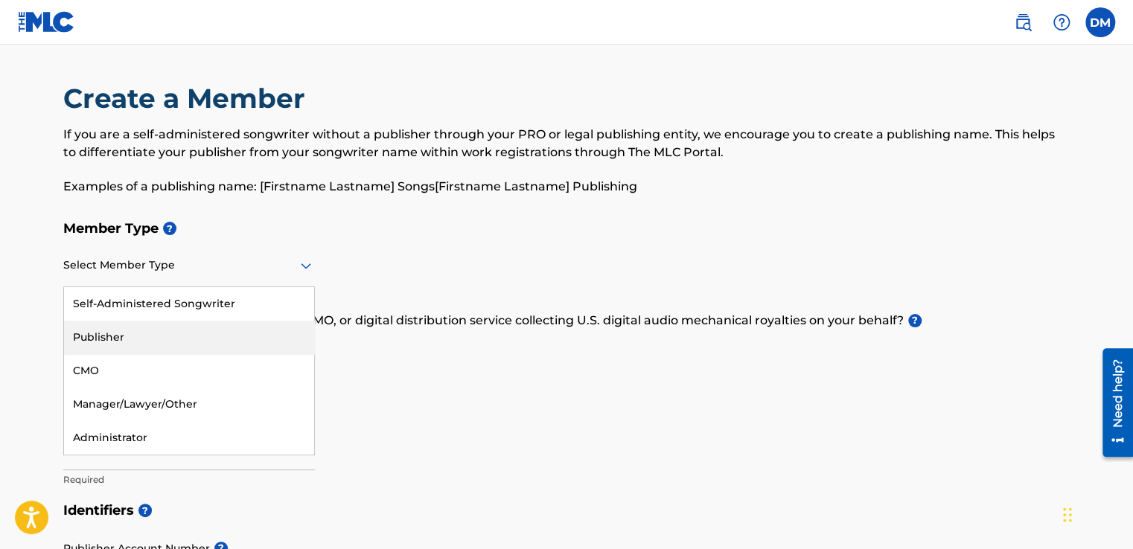
click at [108, 334] on div "Publisher" at bounding box center [189, 338] width 250 height 34
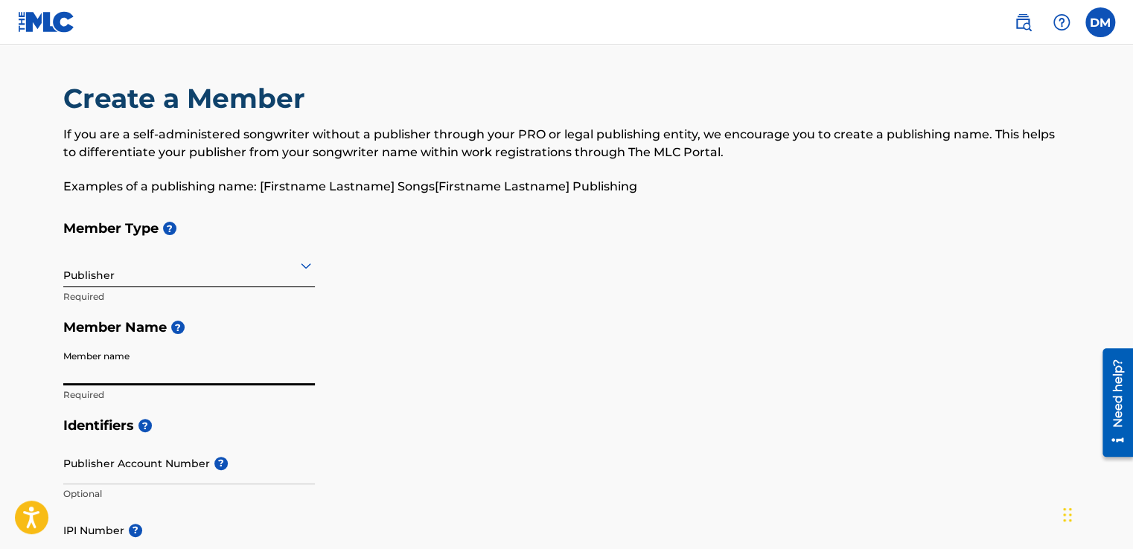
click at [203, 364] on input "Member name" at bounding box center [189, 364] width 252 height 42
click at [438, 348] on div "Member Type ? Publisher Required Member Name ? Member name Required" at bounding box center [566, 311] width 1007 height 197
click at [183, 368] on input "Member name" at bounding box center [189, 364] width 252 height 42
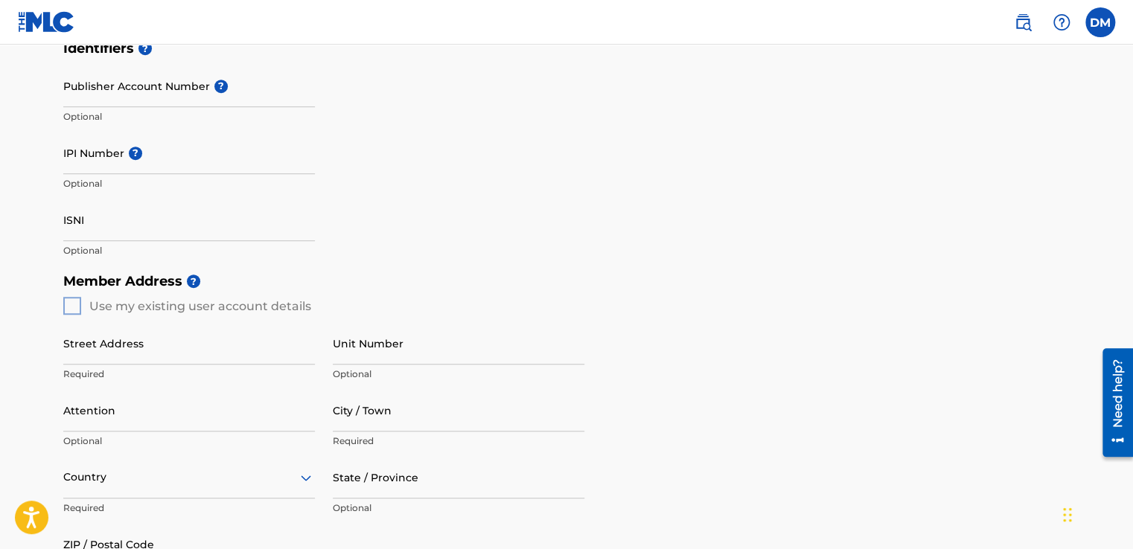
scroll to position [380, 0]
type input "Darwin Davinci Music"
click at [69, 308] on div "Member Address ? Use my existing user account details Street Address Required U…" at bounding box center [566, 434] width 1007 height 340
click at [71, 299] on div "Member Address ? Use my existing user account details Street Address Required U…" at bounding box center [566, 434] width 1007 height 340
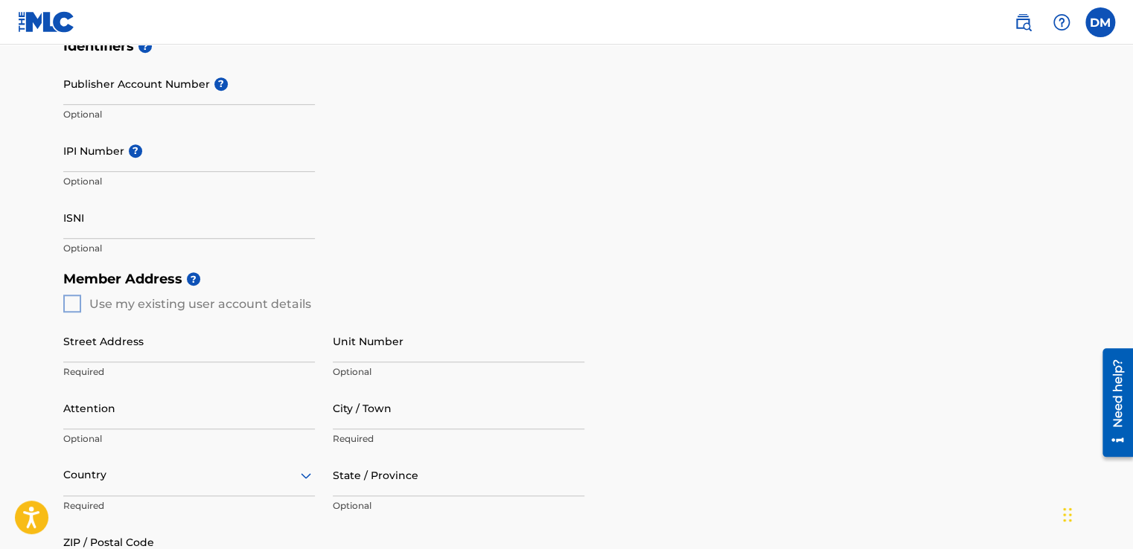
click at [74, 305] on div "Member Address ? Use my existing user account details Street Address Required U…" at bounding box center [566, 434] width 1007 height 340
drag, startPoint x: 1132, startPoint y: 186, endPoint x: 1140, endPoint y: 261, distance: 75.6
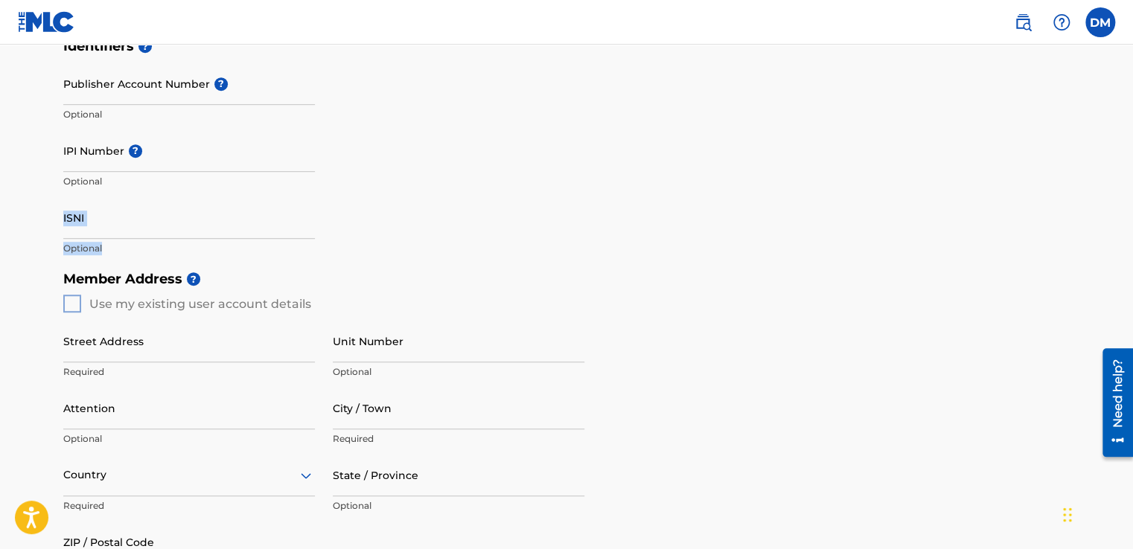
click at [801, 246] on div "Identifiers ? Publisher Account Number ? Optional IPI Number ? Optional ISNI Op…" at bounding box center [566, 147] width 1007 height 233
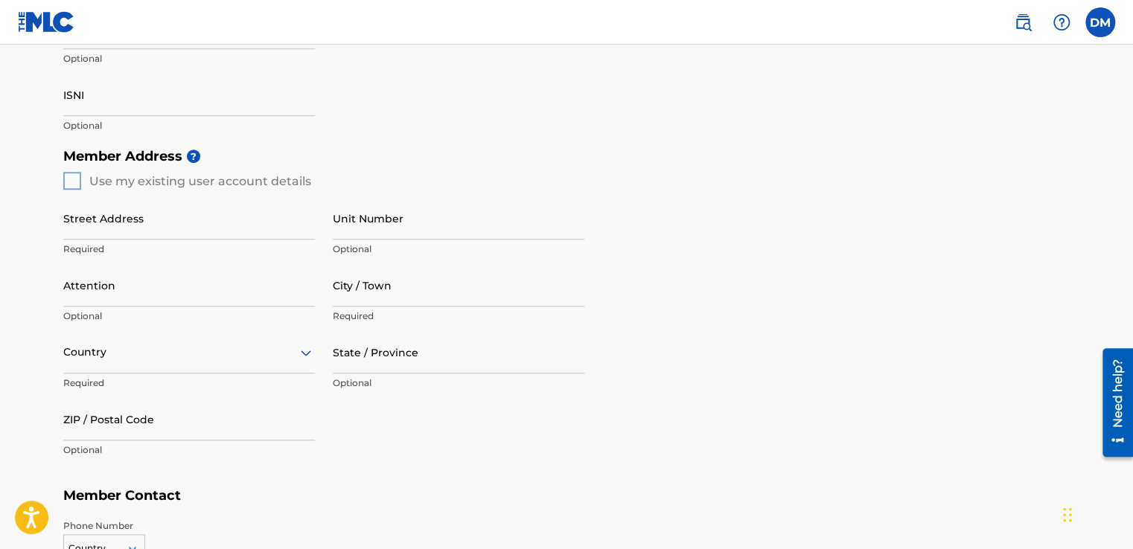
scroll to position [509, 0]
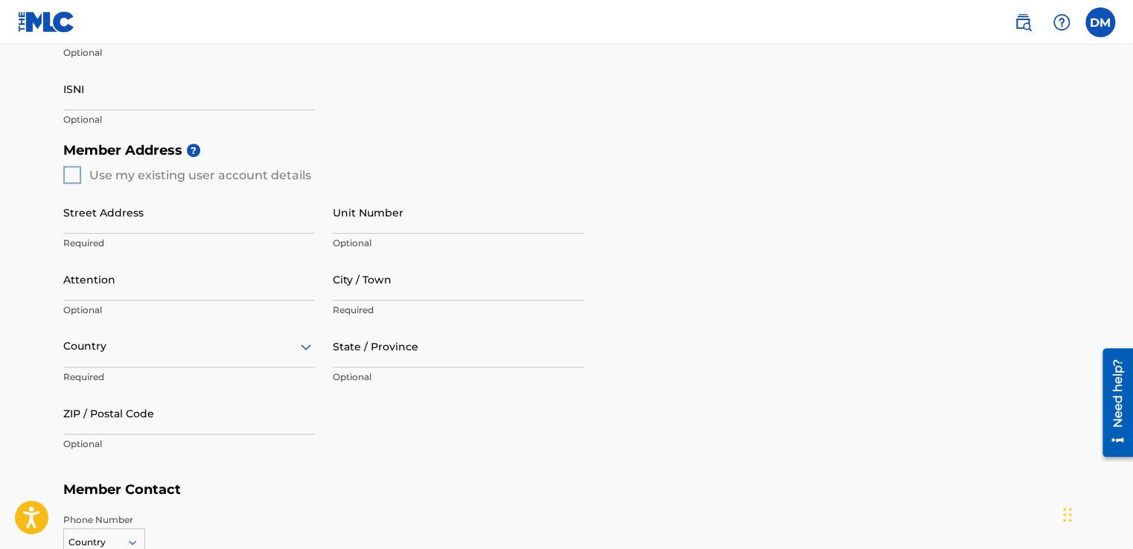
click at [74, 170] on div "Member Address ? Use my existing user account details Street Address Required U…" at bounding box center [566, 305] width 1007 height 340
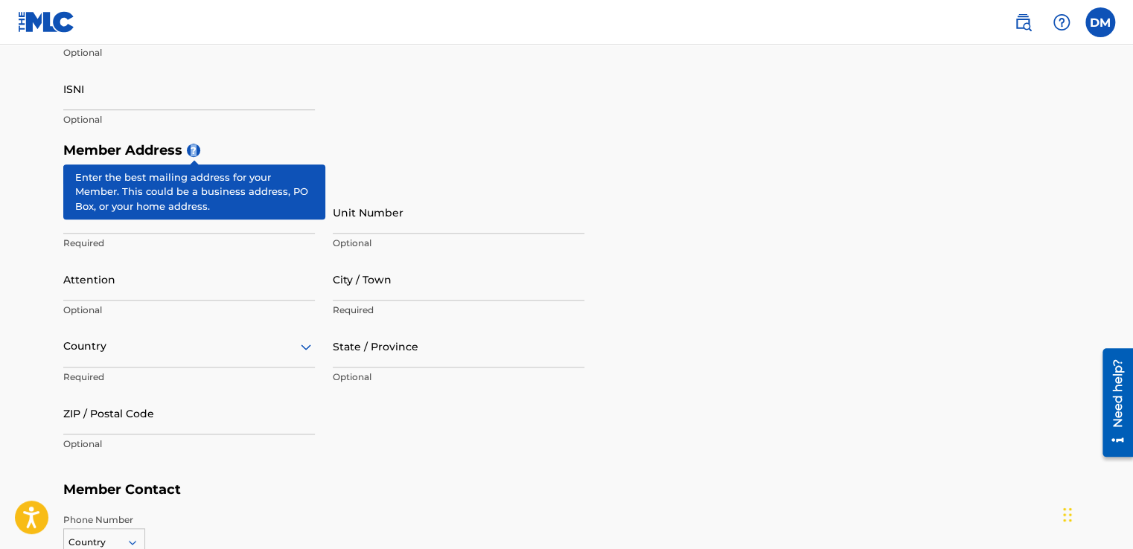
drag, startPoint x: 74, startPoint y: 170, endPoint x: 189, endPoint y: 150, distance: 116.3
click at [189, 150] on div "Member Address ? Use my existing user account details Street Address Required U…" at bounding box center [566, 305] width 1007 height 340
click at [191, 152] on span "?" at bounding box center [193, 150] width 13 height 13
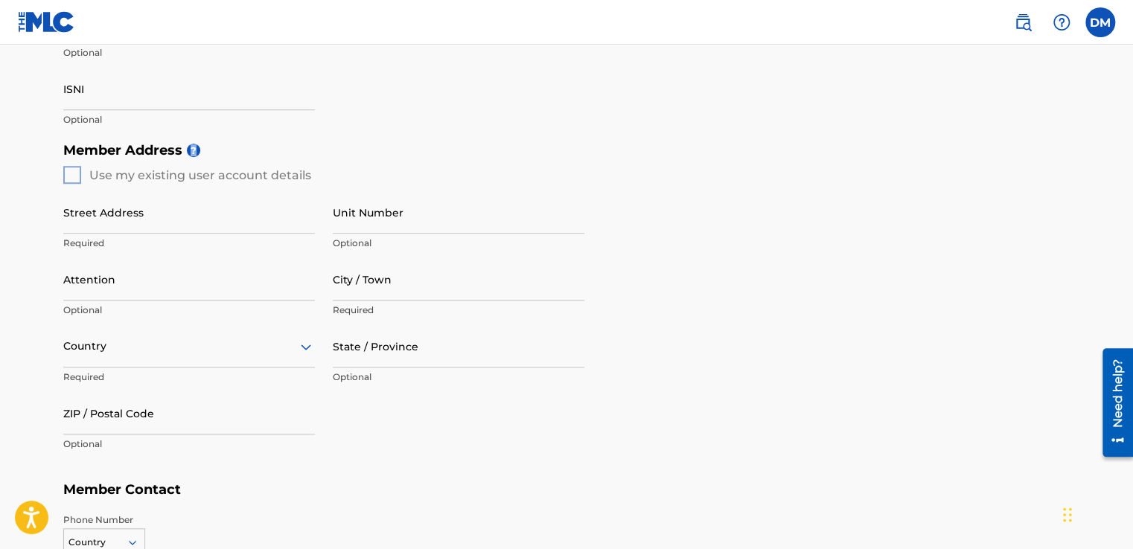
click at [71, 175] on div "Member Address ? Use my existing user account details Street Address Required U…" at bounding box center [566, 305] width 1007 height 340
drag, startPoint x: 71, startPoint y: 175, endPoint x: 220, endPoint y: 184, distance: 149.9
click at [220, 184] on div "Member Address ? Use my existing user account details Street Address Required U…" at bounding box center [566, 305] width 1007 height 340
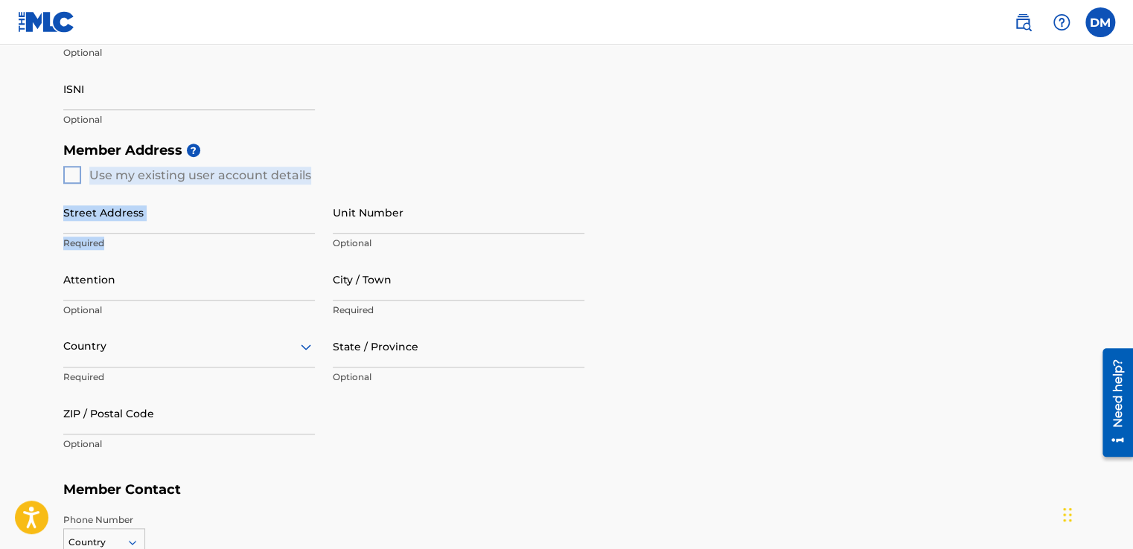
click at [67, 177] on div "Member Address ? Use my existing user account details Street Address Required U…" at bounding box center [566, 305] width 1007 height 340
drag, startPoint x: 67, startPoint y: 177, endPoint x: 153, endPoint y: 222, distance: 97.2
click at [153, 222] on div "Member Address ? Use my existing user account details Street Address Required U…" at bounding box center [566, 305] width 1007 height 340
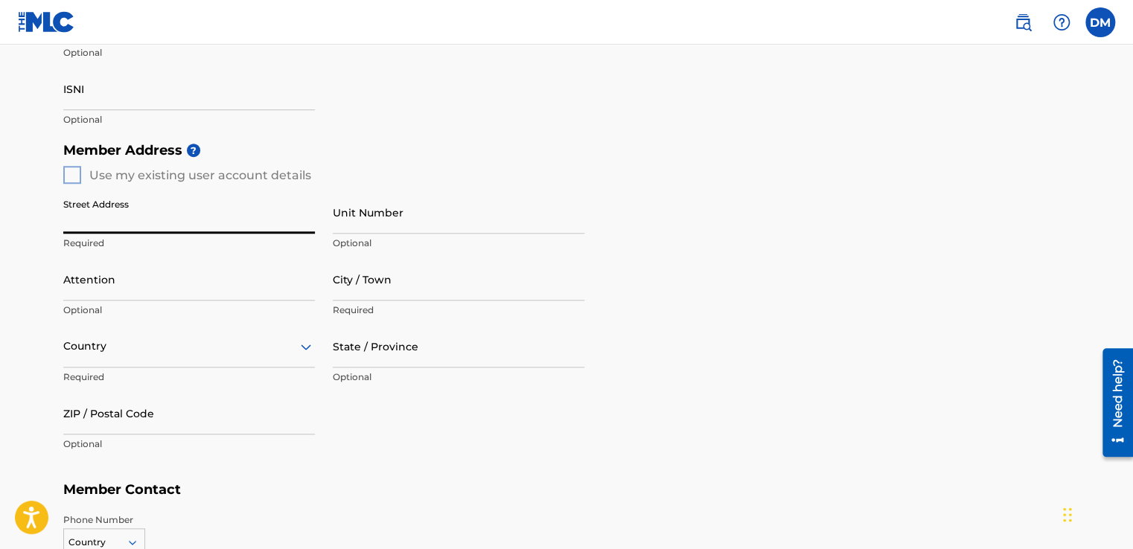
click at [153, 222] on input "Street Address" at bounding box center [189, 212] width 252 height 42
type input "[STREET_ADDRESS][PERSON_NAME]"
type input "[GEOGRAPHIC_DATA]"
type input "LA"
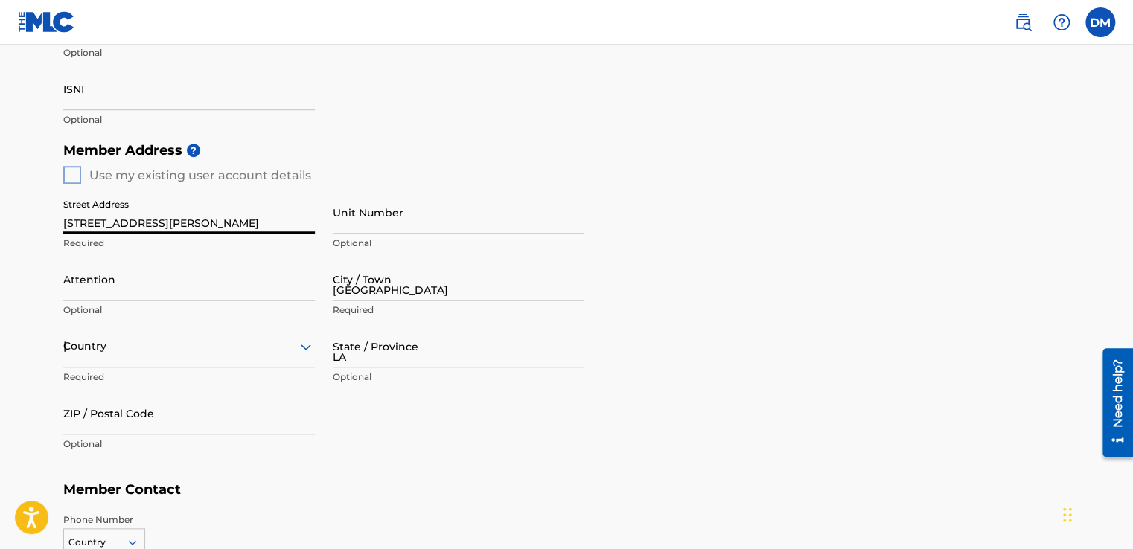
type input "70420"
type input "1"
type input "504"
type input "6167676"
type input "[EMAIL_ADDRESS][DOMAIN_NAME]"
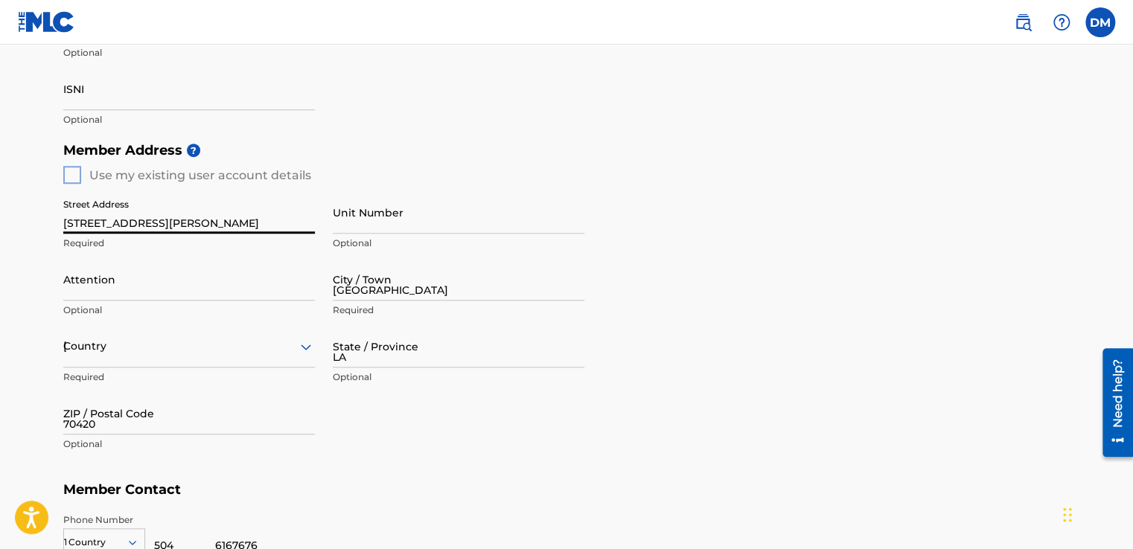
scroll to position [733, 0]
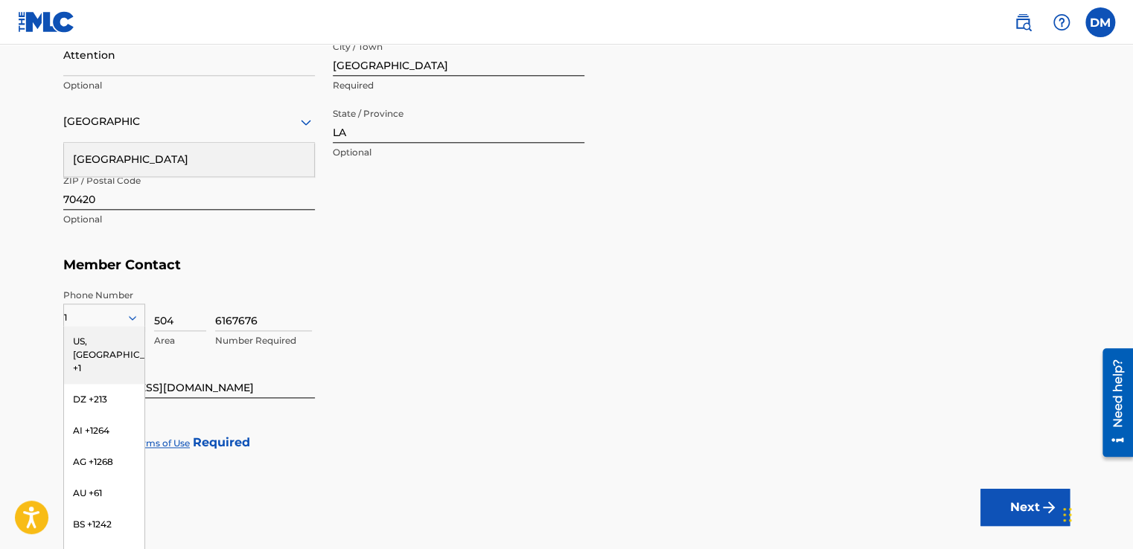
click at [446, 272] on h5 "Member Contact" at bounding box center [566, 265] width 1007 height 32
click at [577, 261] on h5 "Member Contact" at bounding box center [566, 265] width 1007 height 32
click at [96, 342] on div "US, [GEOGRAPHIC_DATA] +1" at bounding box center [104, 355] width 80 height 58
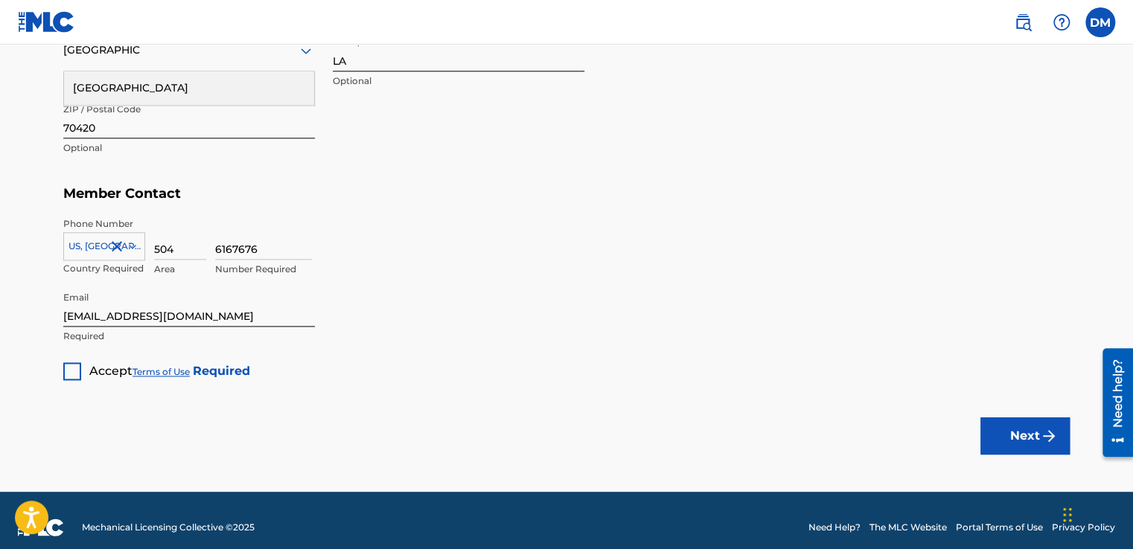
scroll to position [813, 0]
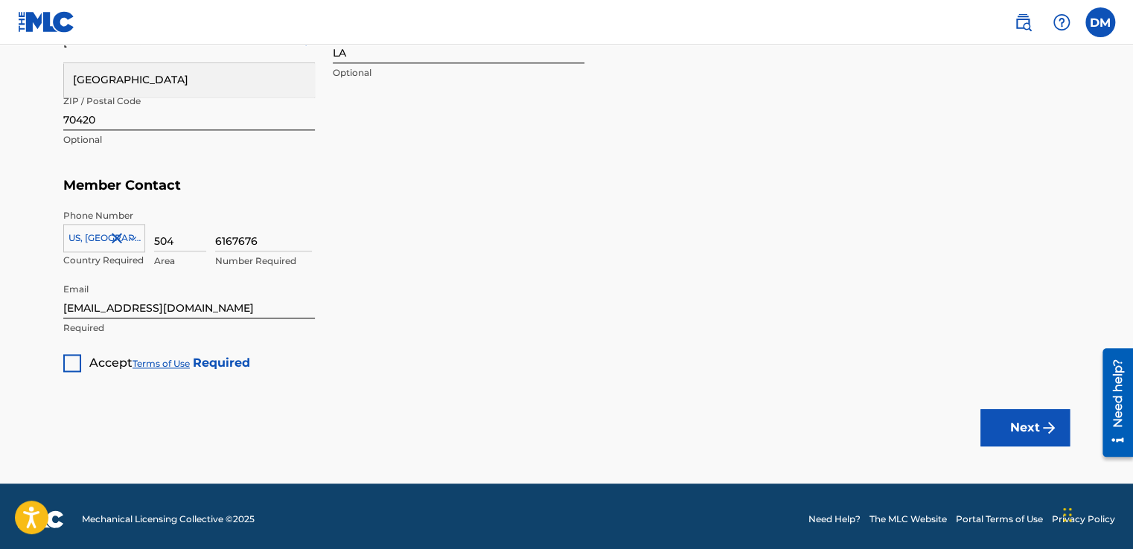
click at [71, 363] on div at bounding box center [72, 363] width 18 height 18
click at [168, 362] on link "Terms of Use" at bounding box center [161, 363] width 57 height 11
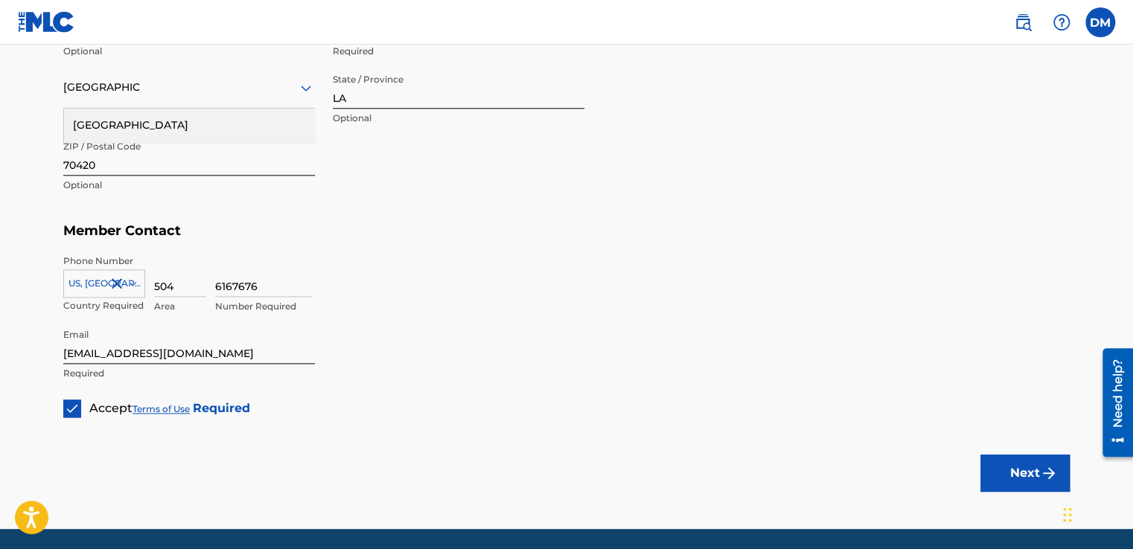
scroll to position [818, 0]
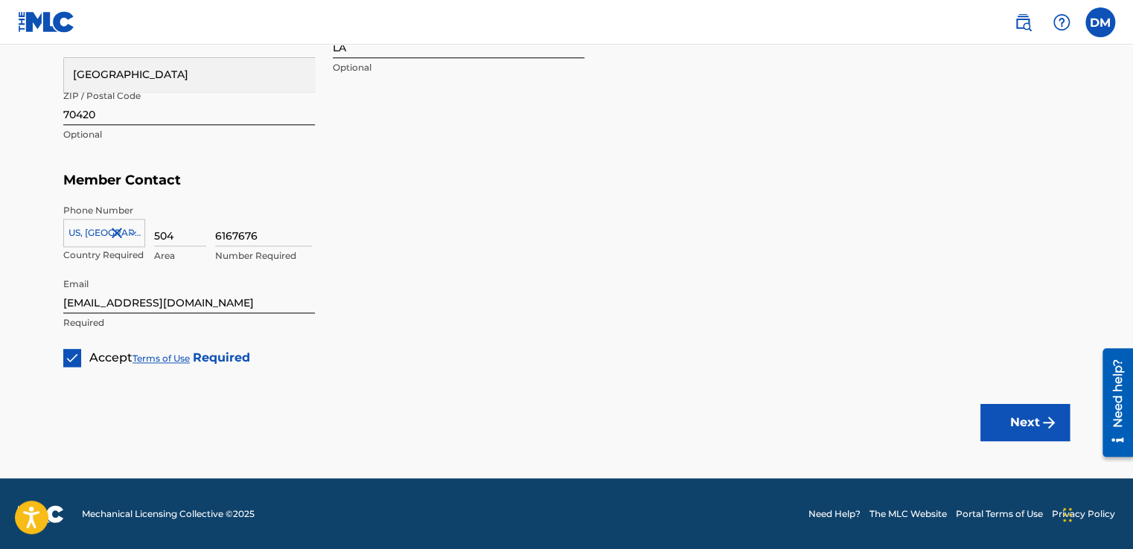
click at [1027, 418] on button "Next" at bounding box center [1025, 422] width 89 height 37
click at [1031, 413] on button "Next" at bounding box center [1025, 422] width 89 height 37
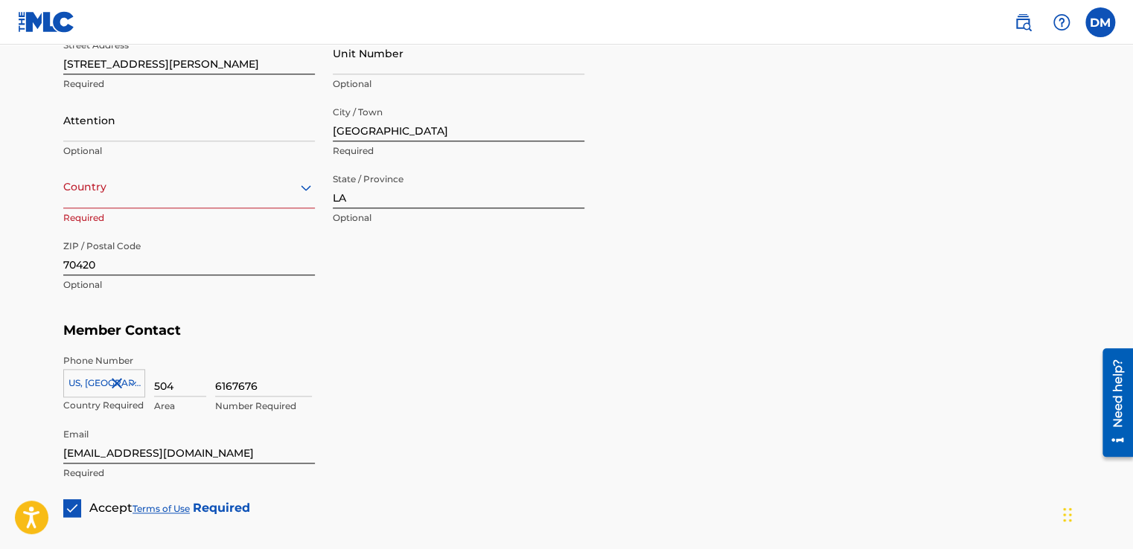
scroll to position [664, 0]
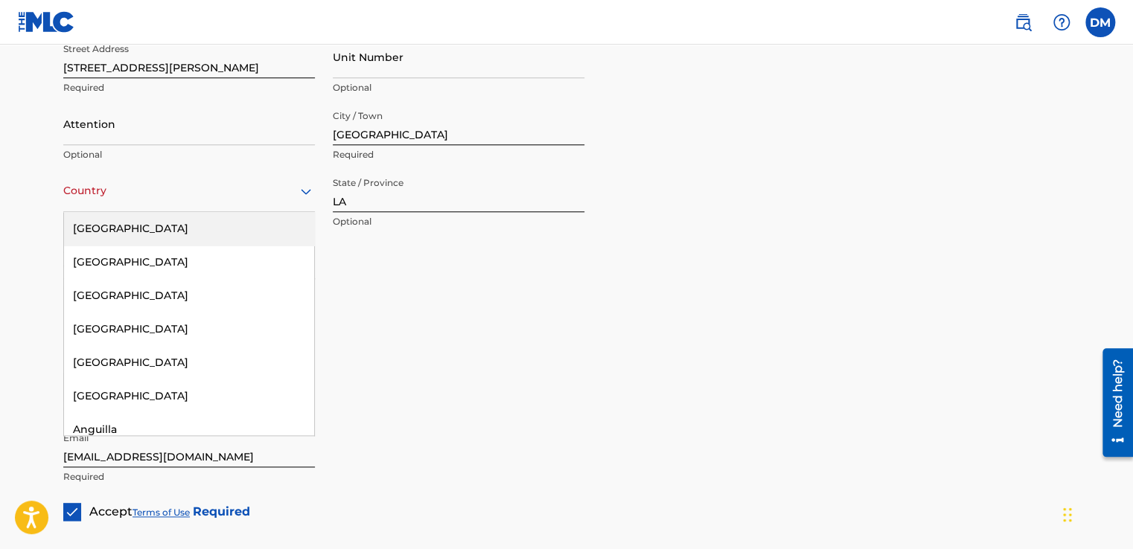
click at [310, 198] on icon at bounding box center [306, 191] width 18 height 18
click at [159, 216] on div "[GEOGRAPHIC_DATA]" at bounding box center [189, 229] width 250 height 34
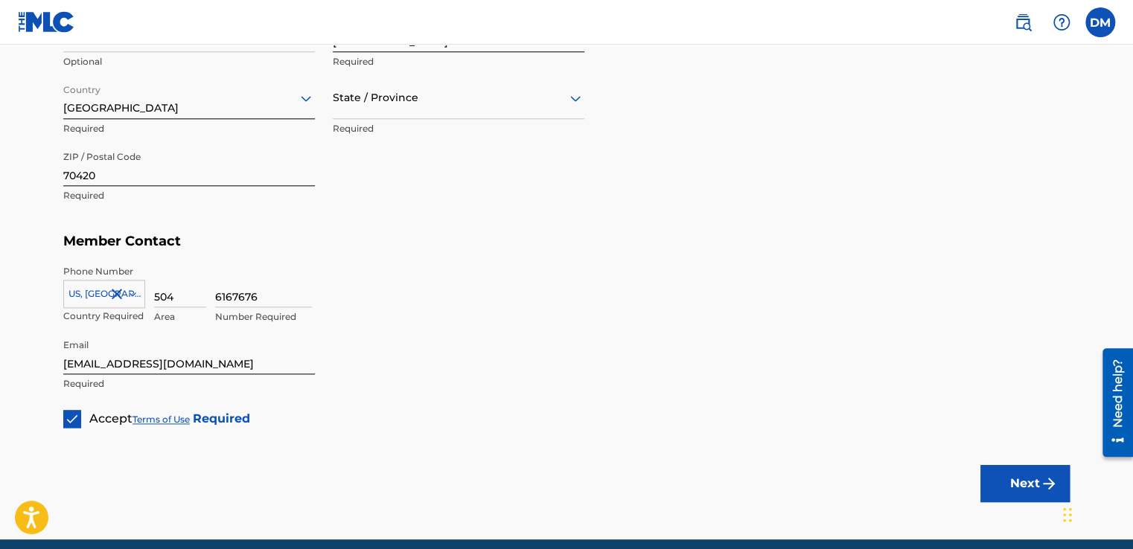
scroll to position [818, 0]
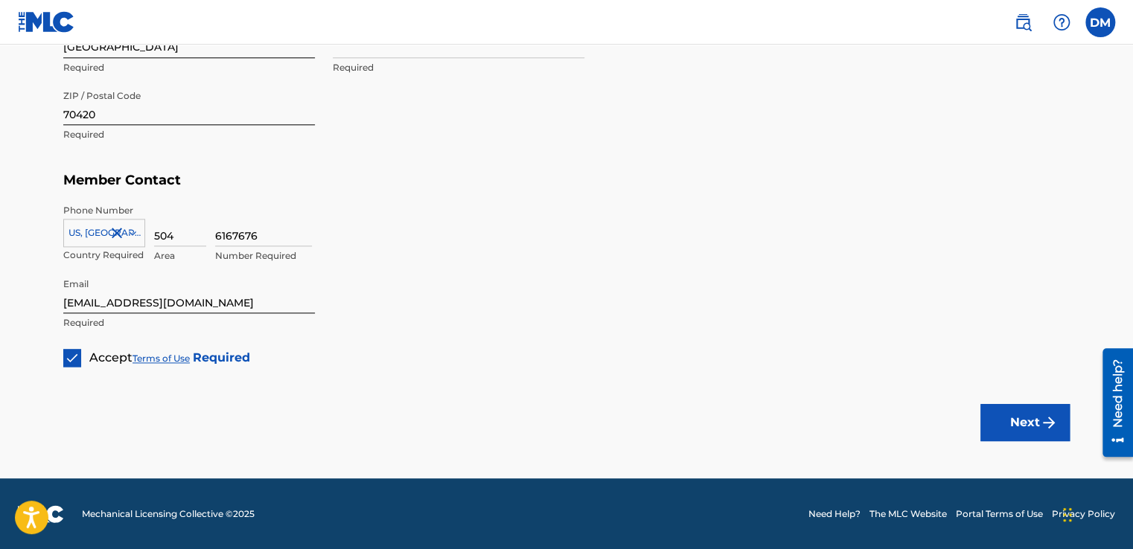
click at [1019, 421] on button "Next" at bounding box center [1025, 422] width 89 height 37
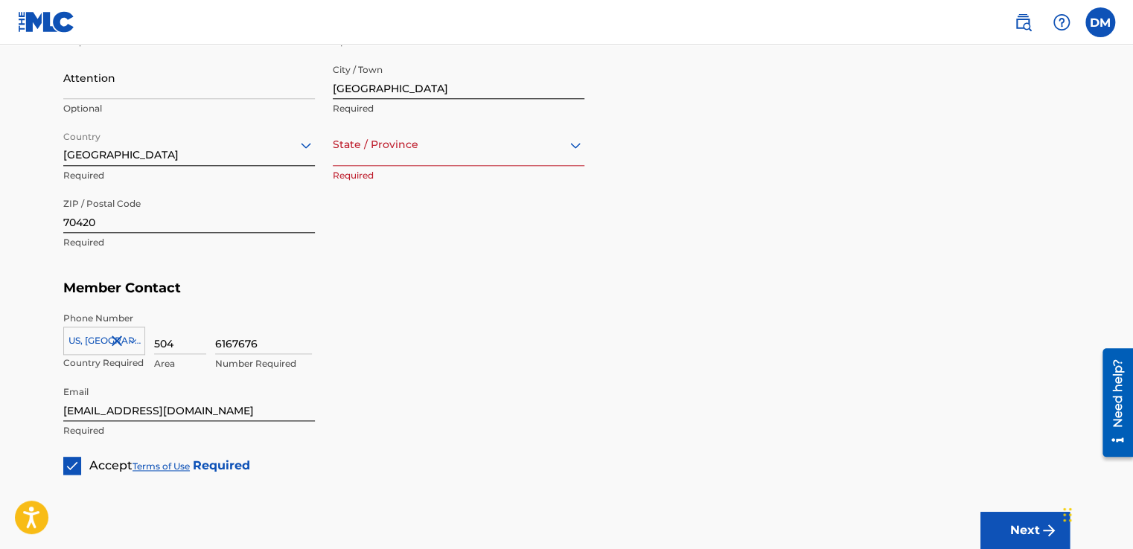
scroll to position [701, 0]
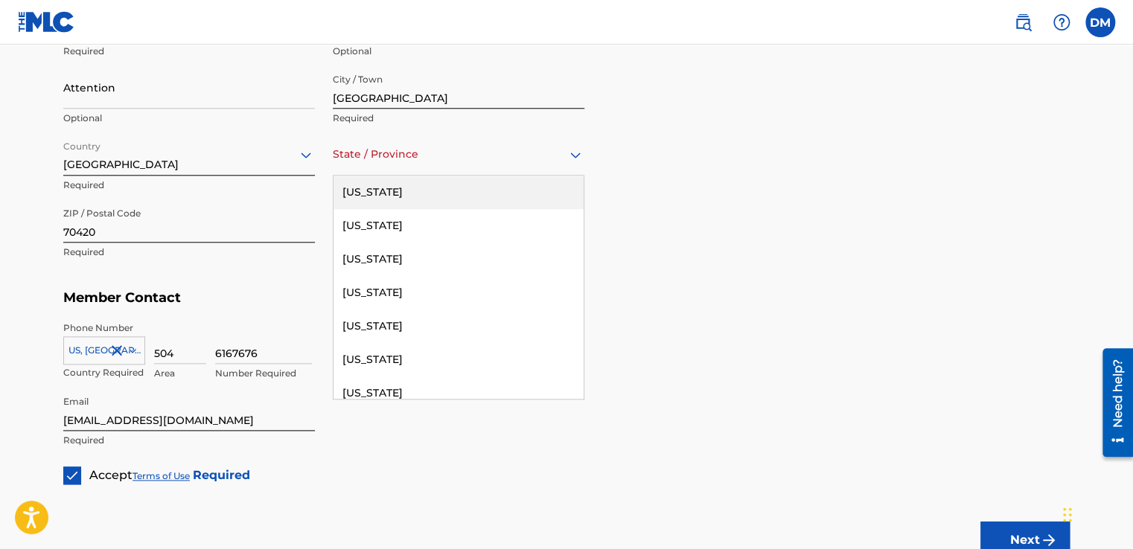
click at [573, 158] on icon at bounding box center [576, 155] width 18 height 18
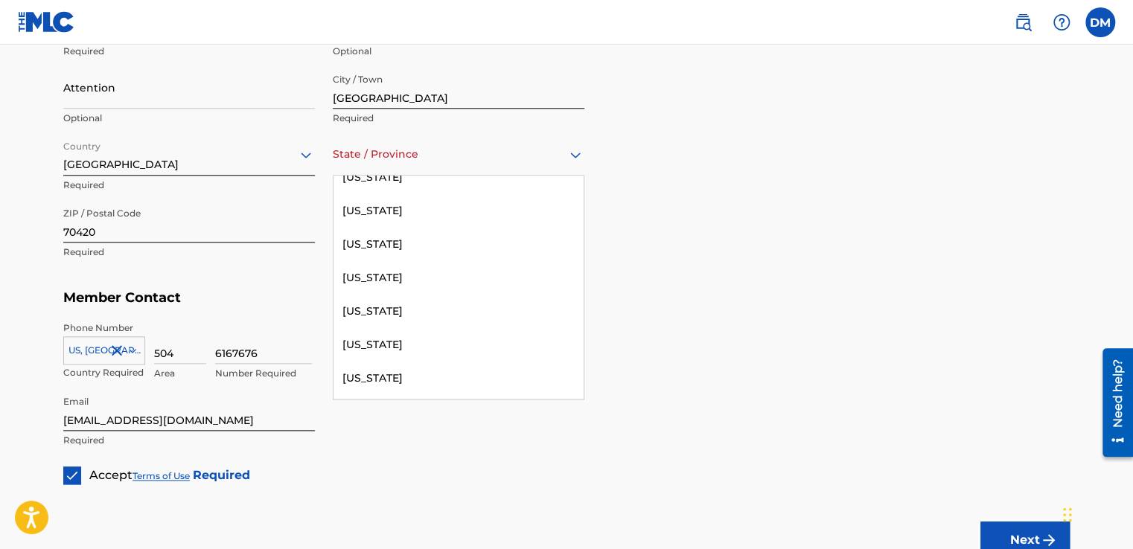
scroll to position [566, 0]
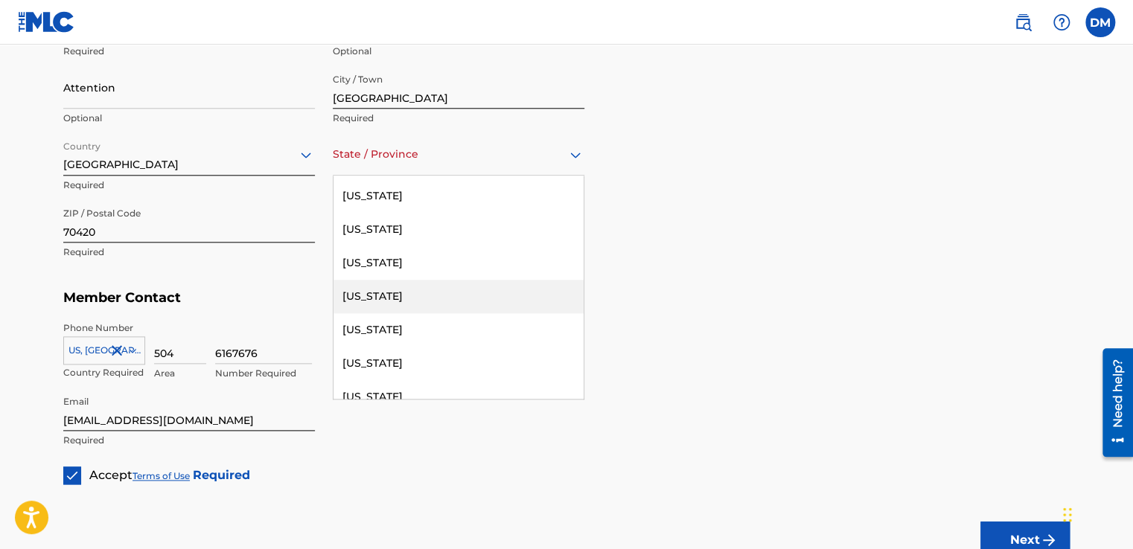
click at [390, 299] on div "[US_STATE]" at bounding box center [459, 297] width 250 height 34
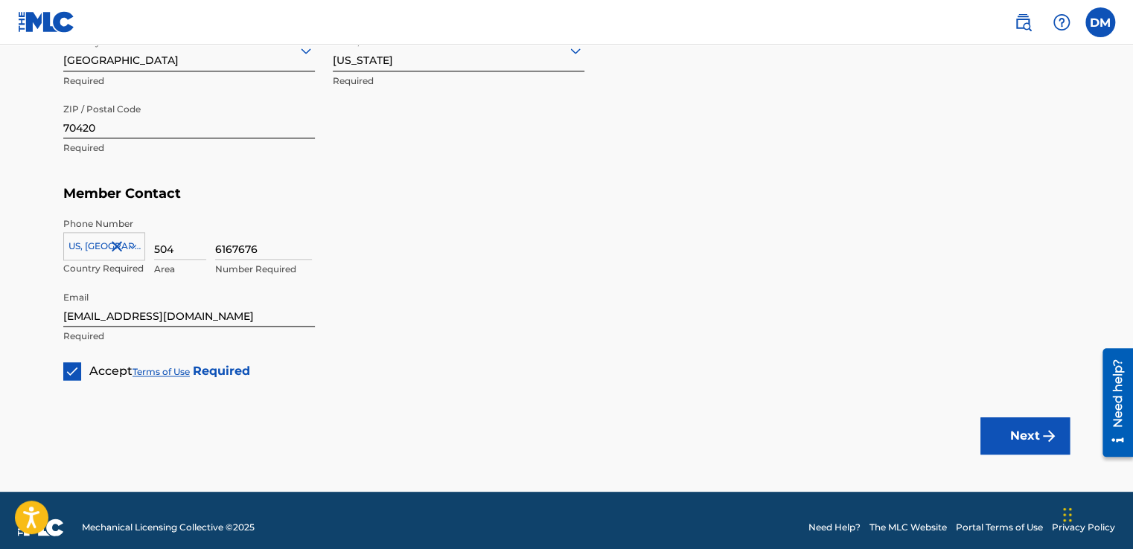
scroll to position [818, 0]
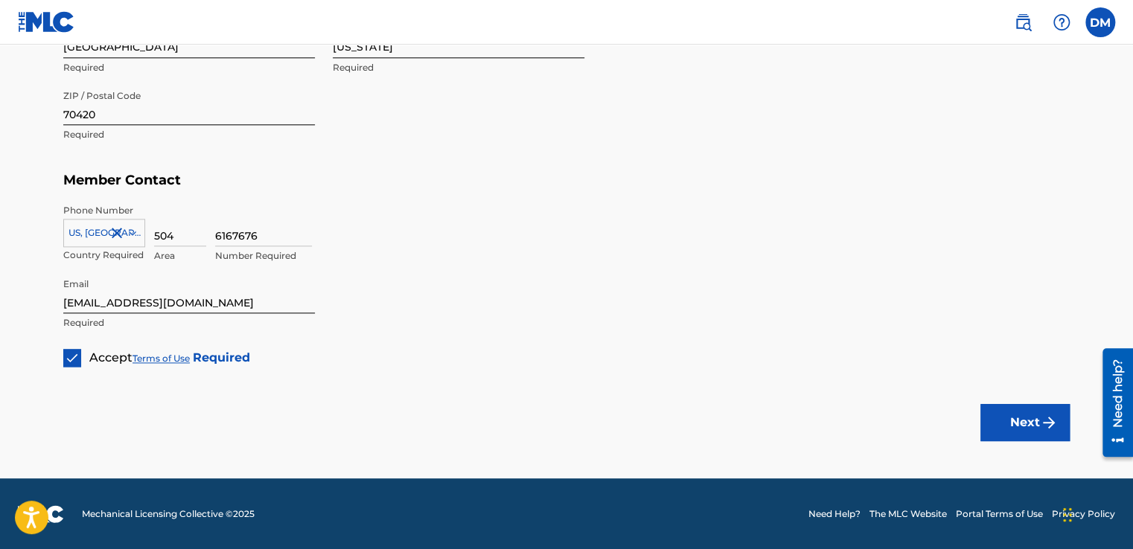
click at [1010, 430] on button "Next" at bounding box center [1025, 422] width 89 height 37
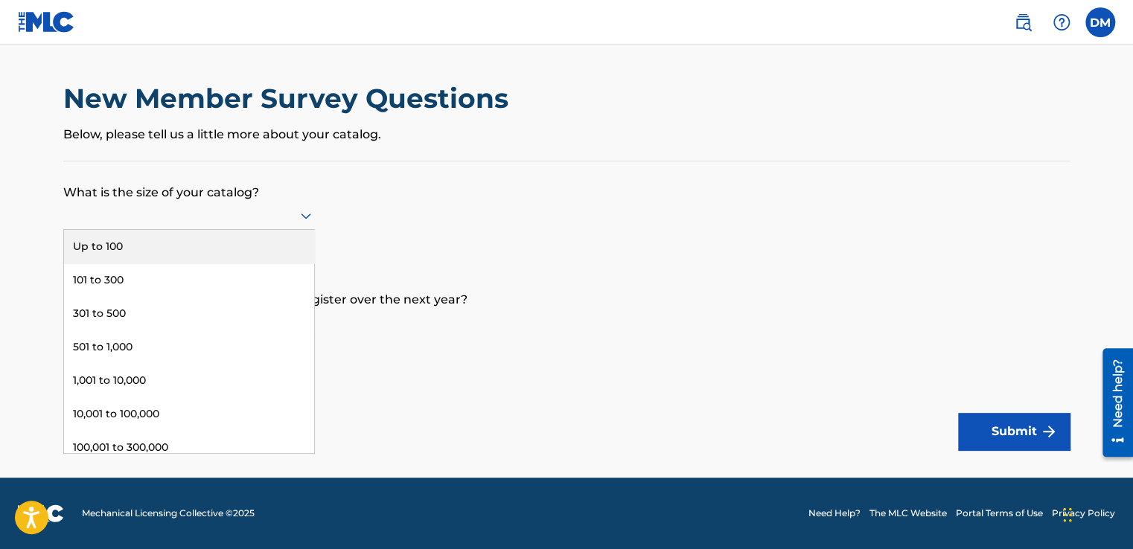
click at [307, 217] on icon at bounding box center [306, 217] width 10 height 6
click at [108, 246] on div "Up to 100" at bounding box center [189, 247] width 250 height 34
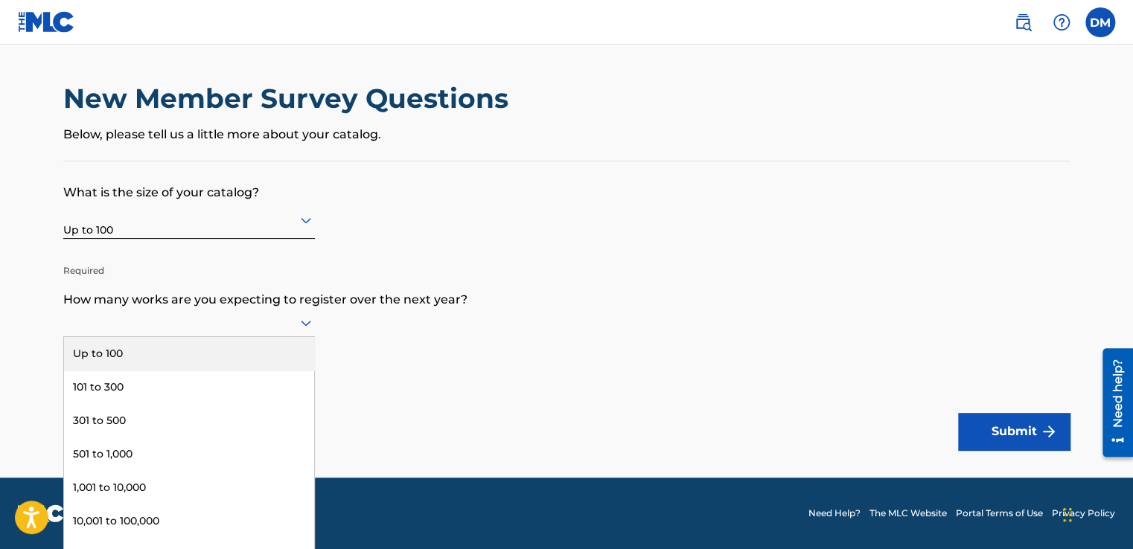
click at [310, 321] on icon at bounding box center [306, 324] width 10 height 6
click at [161, 358] on div "Up to 100" at bounding box center [189, 354] width 250 height 34
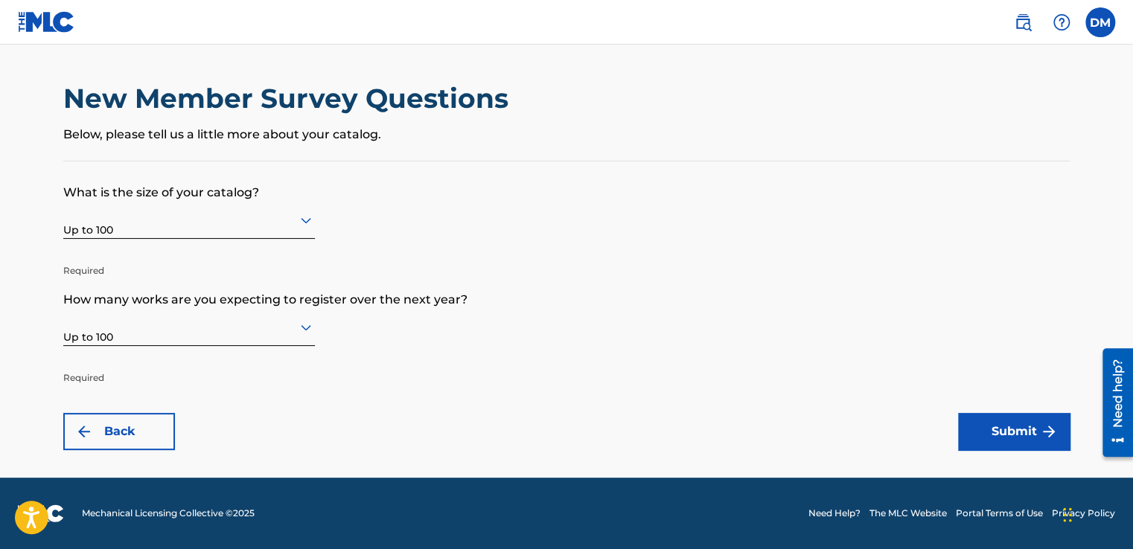
click at [1019, 435] on button "Submit" at bounding box center [1014, 431] width 112 height 37
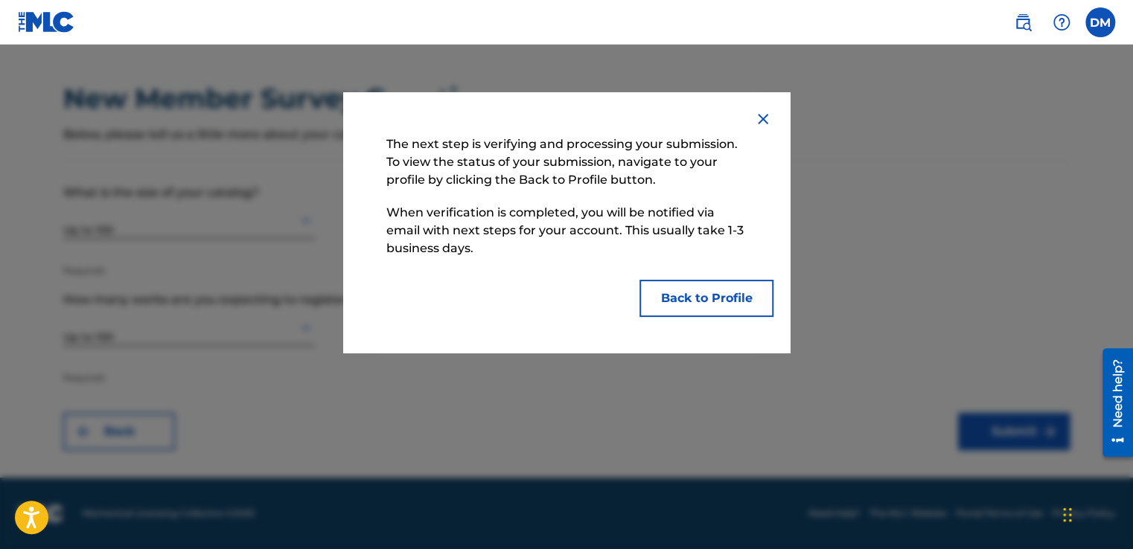
click at [1013, 293] on div at bounding box center [566, 319] width 1133 height 549
click at [715, 307] on button "Back to Profile" at bounding box center [707, 298] width 134 height 37
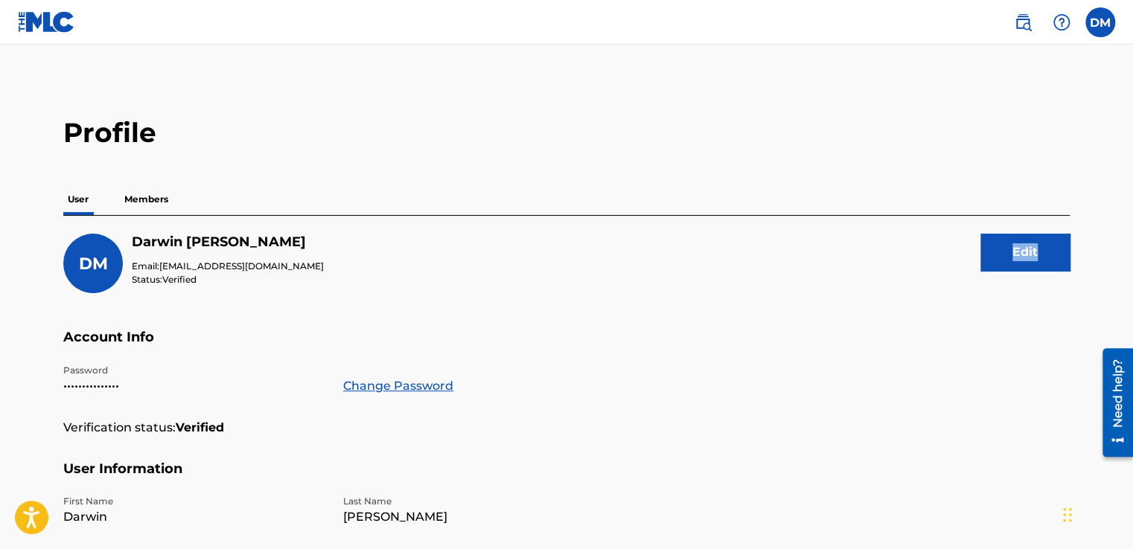
click at [715, 307] on div "DM Darwin Morales Rodriguez Email: darwindavincimusic@gmail.com Status: Verifie…" at bounding box center [566, 281] width 1007 height 95
click at [591, 293] on div "DM Darwin Morales Rodriguez Email: darwindavincimusic@gmail.com Status: Verifie…" at bounding box center [566, 281] width 1007 height 95
click at [146, 193] on p "Members" at bounding box center [146, 199] width 53 height 31
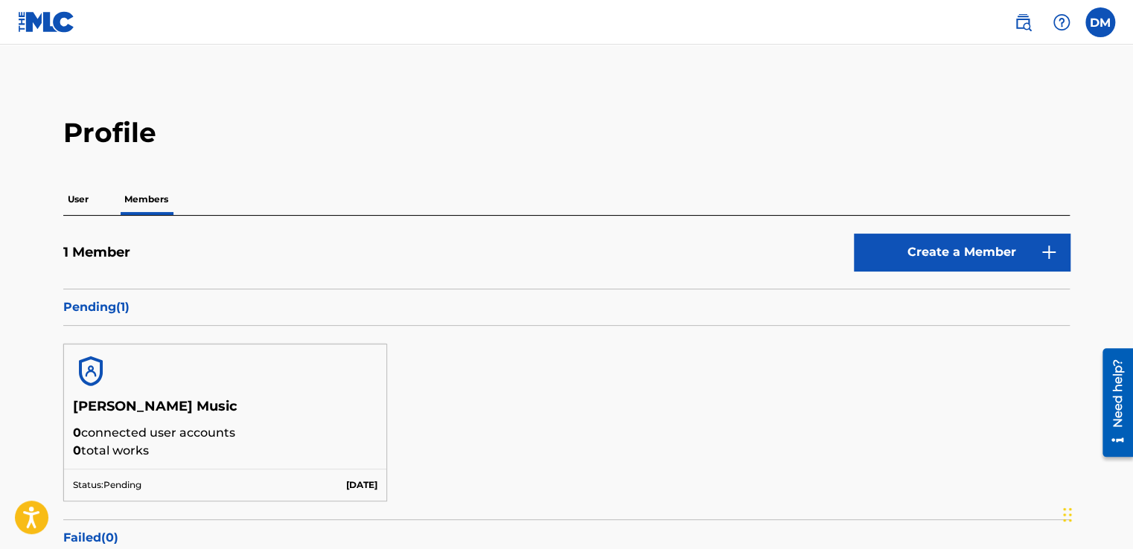
click at [80, 205] on p "User" at bounding box center [78, 199] width 30 height 31
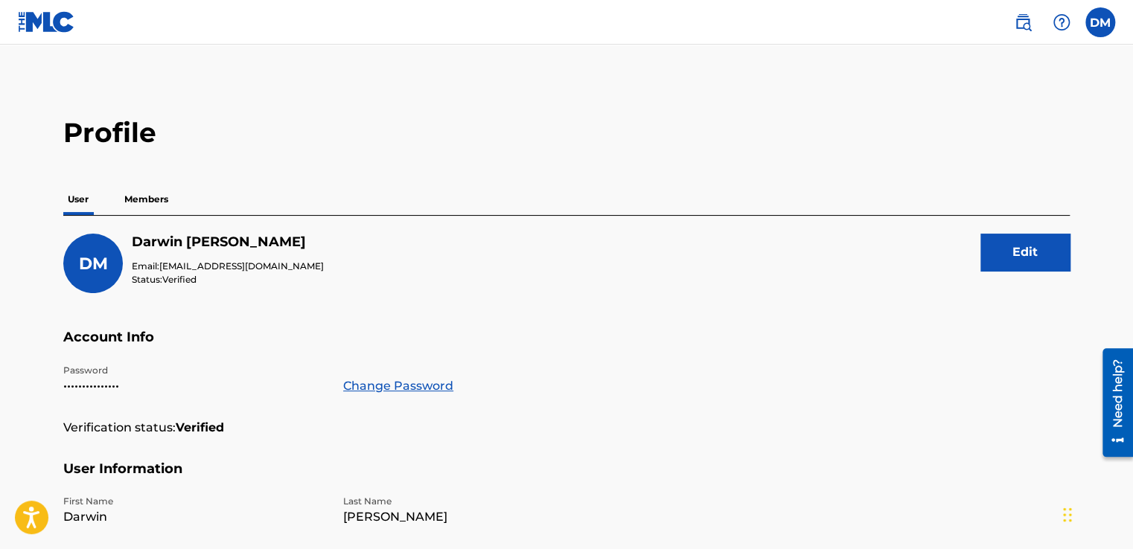
click at [1094, 22] on label at bounding box center [1101, 22] width 30 height 30
click at [1100, 22] on input "DM Darwin Morales Rodriguez darwindavincimusic@gmail.com Notification Preferenc…" at bounding box center [1100, 22] width 0 height 0
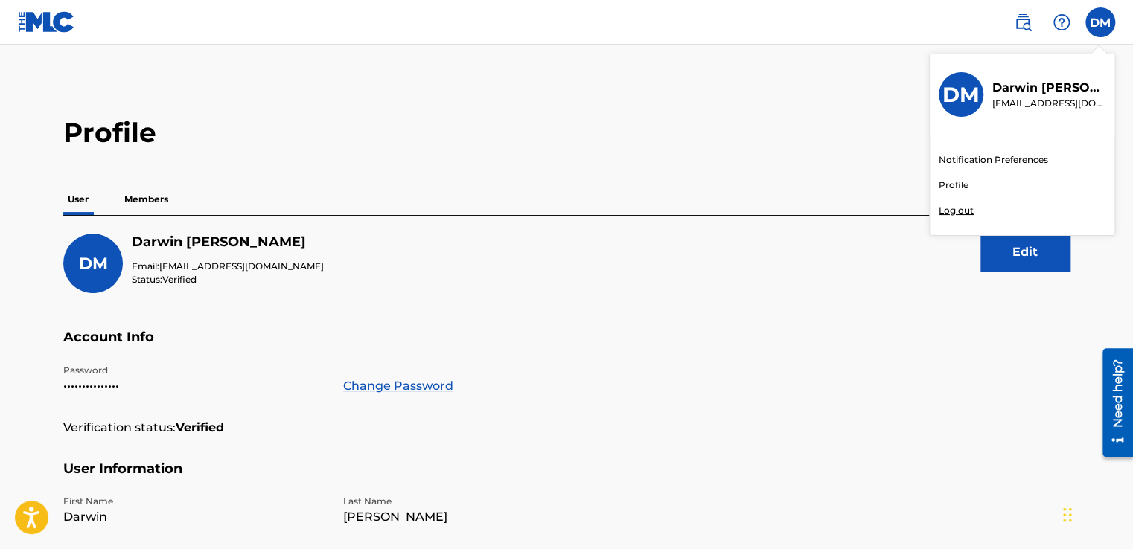
click at [958, 208] on p "Log out" at bounding box center [956, 210] width 35 height 13
click at [1100, 22] on input "DM Darwin Morales Rodriguez darwindavincimusic@gmail.com Notification Preferenc…" at bounding box center [1100, 22] width 0 height 0
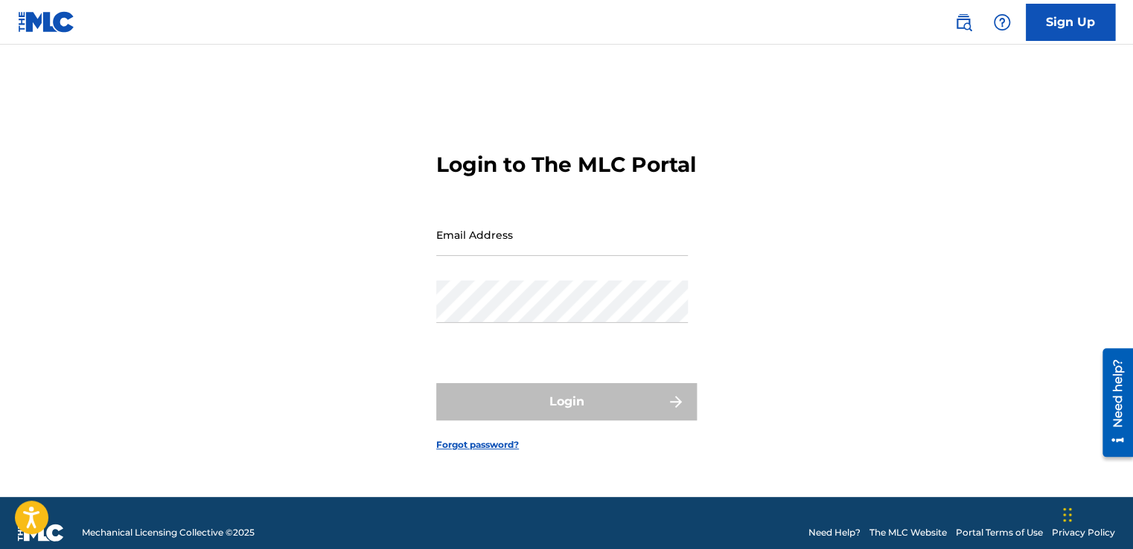
click at [339, 272] on div "Login to The MLC Portal Email Address Password Login Forgot password?" at bounding box center [566, 289] width 1042 height 415
